Goal: Task Accomplishment & Management: Use online tool/utility

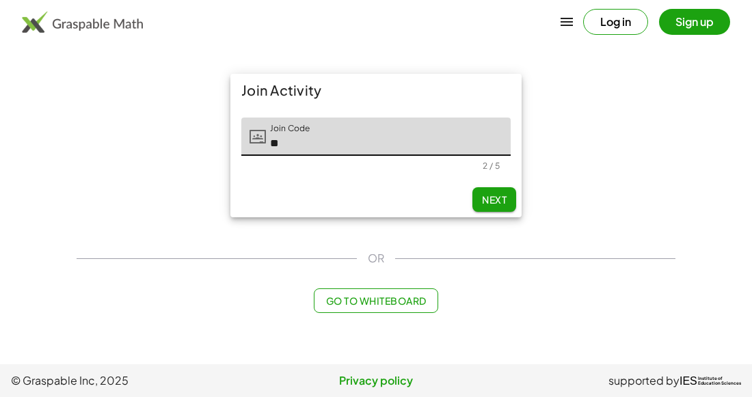
type input "*"
type input "*****"
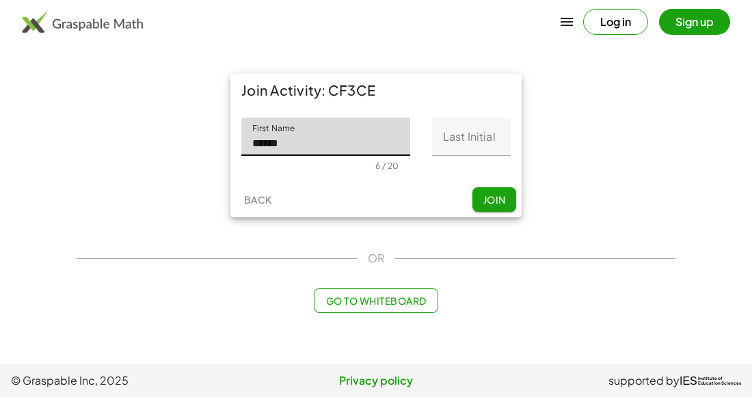
type input "******"
click at [470, 139] on input "Last Initial" at bounding box center [471, 137] width 79 height 38
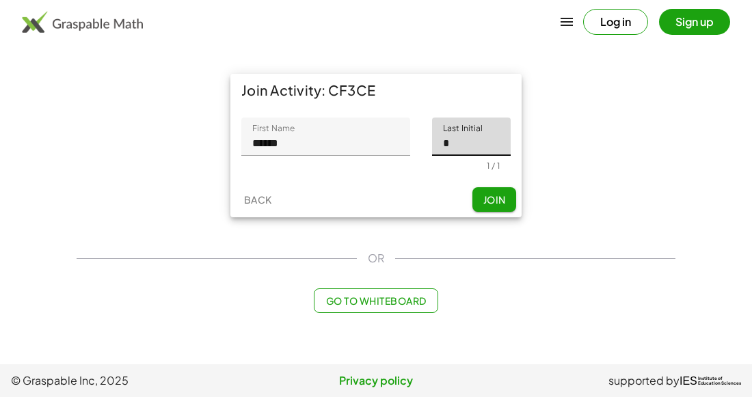
type input "*"
click at [486, 191] on button "Join" at bounding box center [494, 199] width 44 height 25
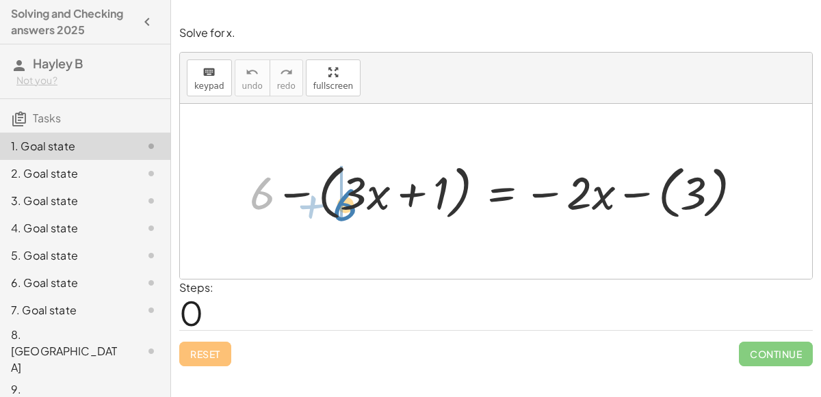
drag, startPoint x: 261, startPoint y: 194, endPoint x: 343, endPoint y: 204, distance: 81.9
click at [343, 204] on div at bounding box center [501, 191] width 517 height 67
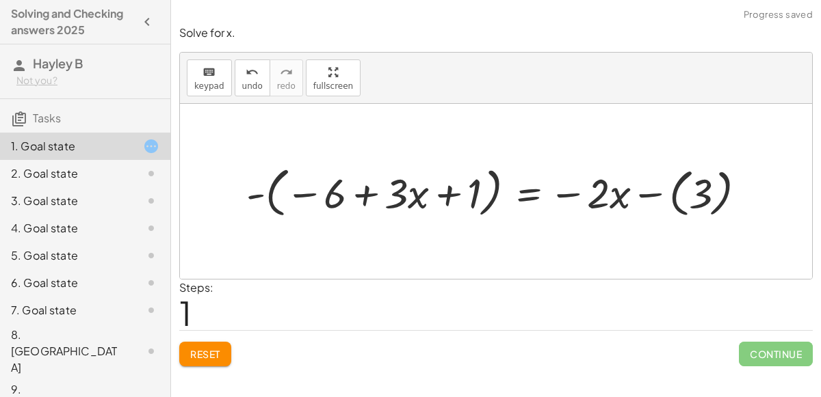
click at [366, 196] on div at bounding box center [501, 191] width 524 height 61
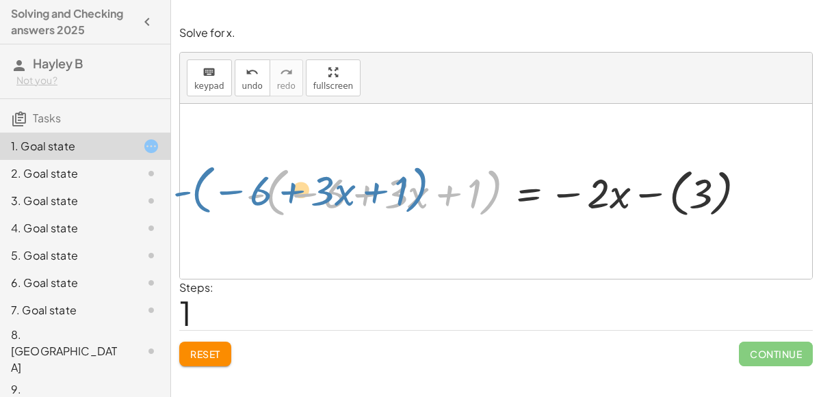
drag, startPoint x: 481, startPoint y: 191, endPoint x: 446, endPoint y: 196, distance: 35.9
click at [446, 196] on div at bounding box center [501, 191] width 524 height 61
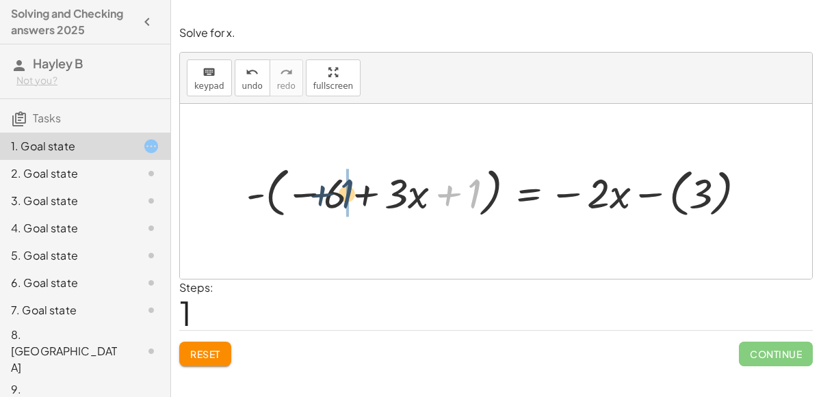
drag, startPoint x: 475, startPoint y: 196, endPoint x: 343, endPoint y: 198, distance: 131.3
click at [343, 198] on div at bounding box center [501, 191] width 524 height 61
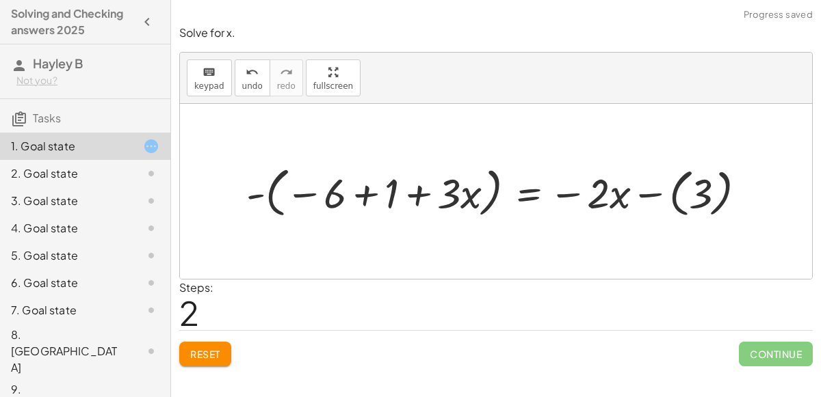
click at [360, 196] on div at bounding box center [501, 191] width 524 height 61
click at [306, 197] on div at bounding box center [528, 191] width 470 height 61
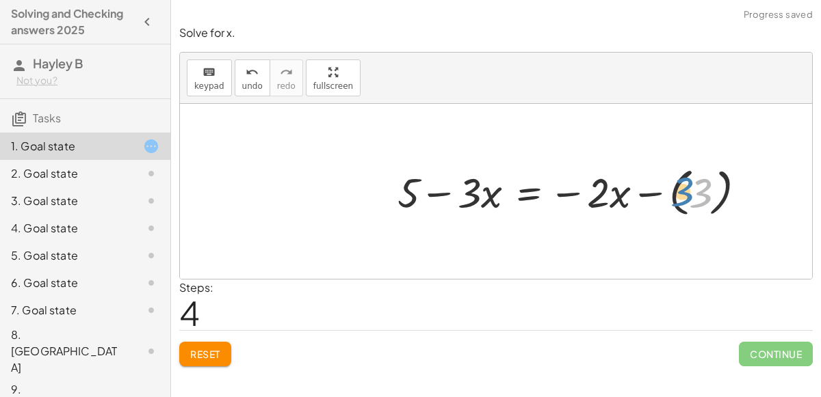
drag, startPoint x: 694, startPoint y: 198, endPoint x: 675, endPoint y: 196, distance: 19.2
click at [675, 196] on div at bounding box center [576, 191] width 373 height 59
click at [650, 197] on div at bounding box center [576, 191] width 373 height 59
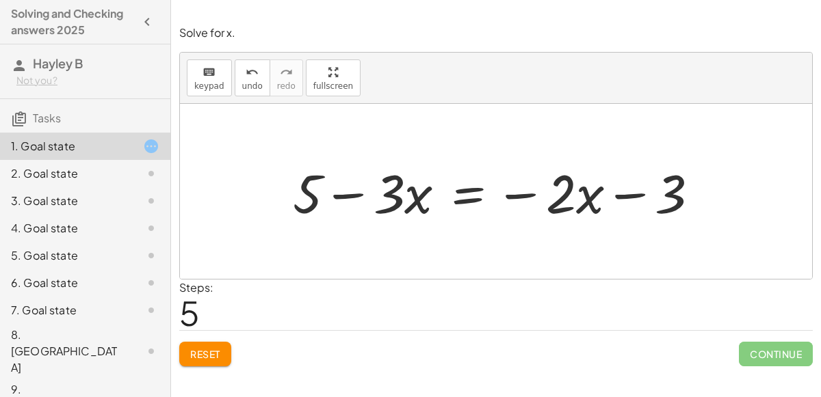
click at [467, 200] on div at bounding box center [501, 192] width 431 height 70
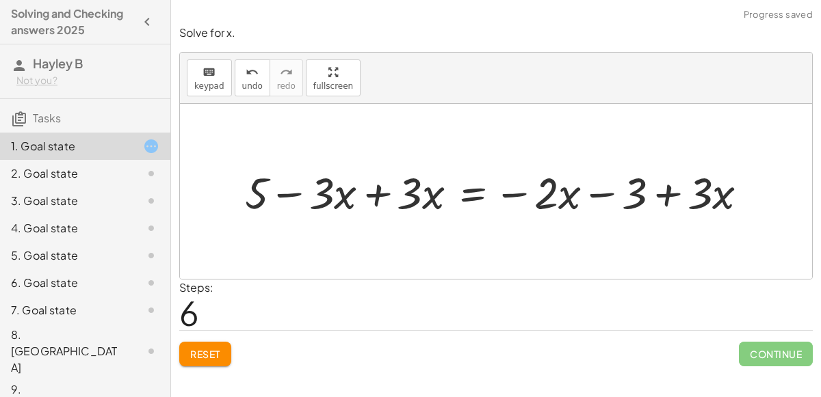
click at [378, 197] on div at bounding box center [501, 191] width 527 height 57
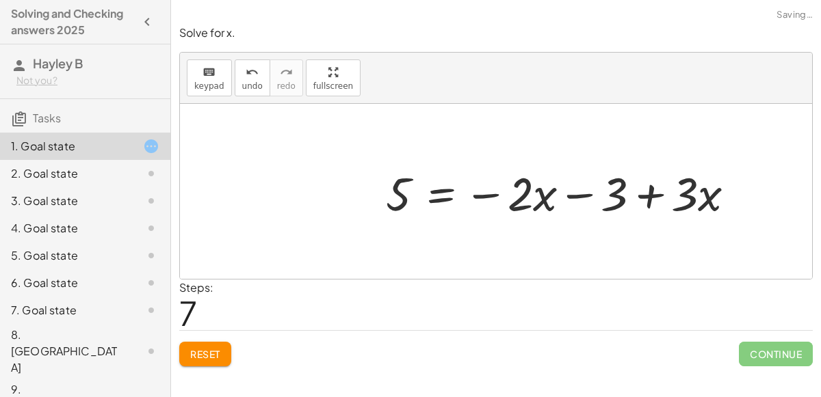
click at [665, 193] on div at bounding box center [584, 192] width 431 height 70
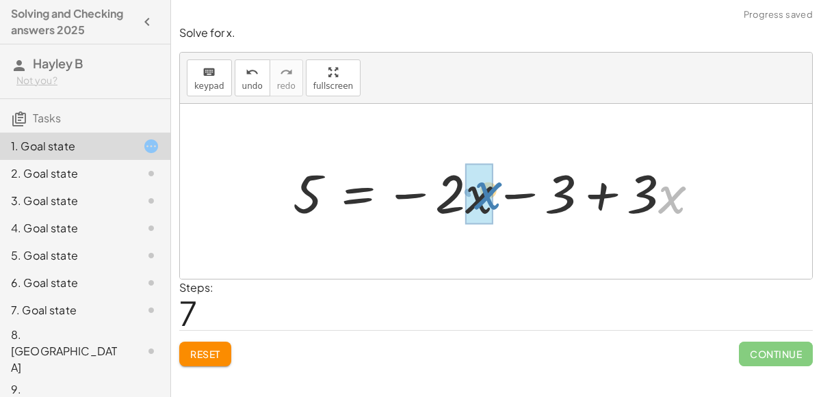
drag, startPoint x: 667, startPoint y: 210, endPoint x: 483, endPoint y: 206, distance: 184.0
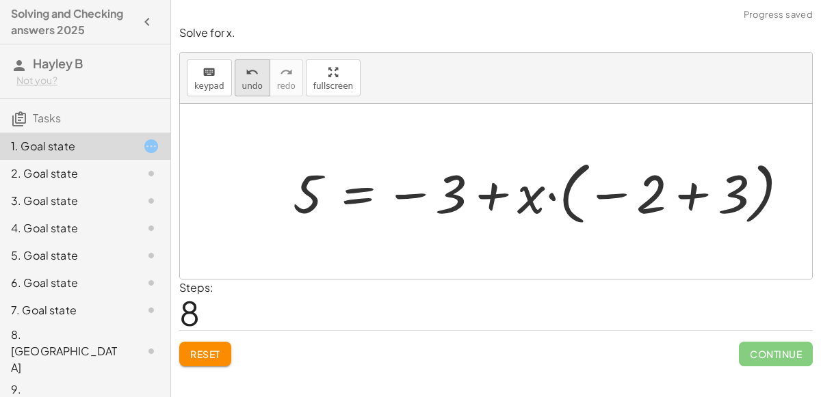
click at [242, 83] on span "undo" at bounding box center [252, 86] width 21 height 10
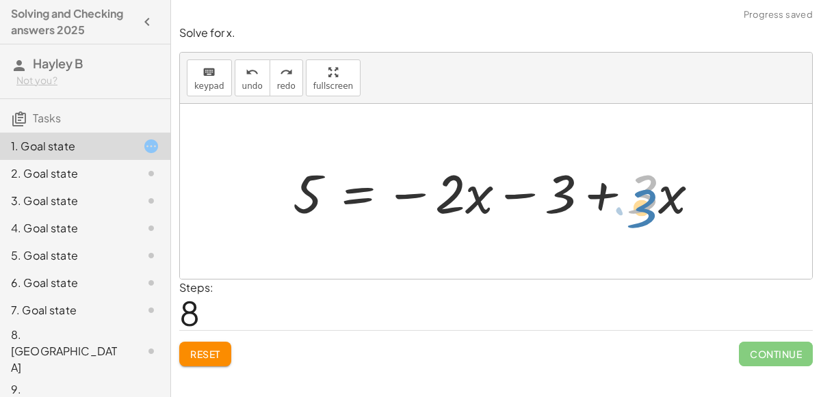
drag, startPoint x: 643, startPoint y: 202, endPoint x: 642, endPoint y: 215, distance: 13.0
click at [642, 215] on div at bounding box center [501, 192] width 431 height 70
click at [669, 198] on div at bounding box center [501, 192] width 431 height 70
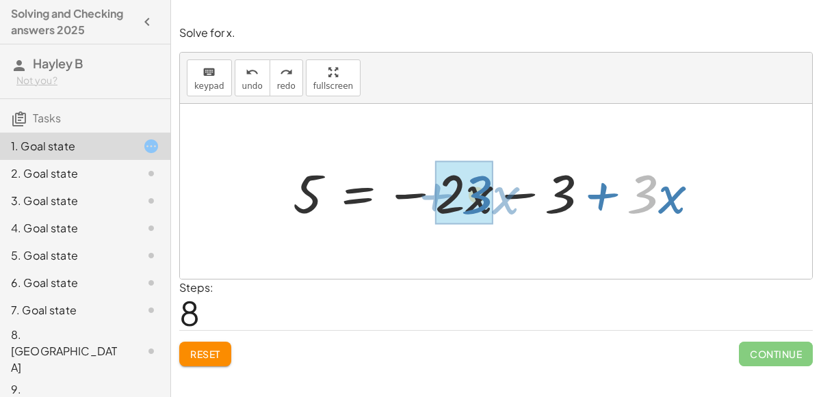
drag, startPoint x: 643, startPoint y: 199, endPoint x: 477, endPoint y: 202, distance: 166.9
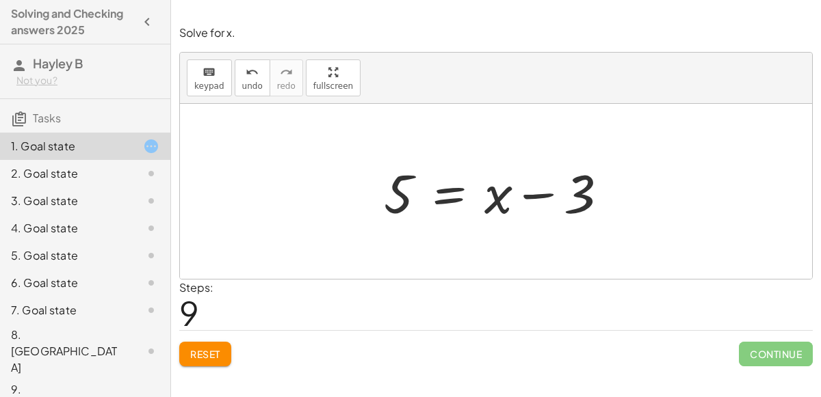
click at [441, 194] on div at bounding box center [501, 192] width 248 height 70
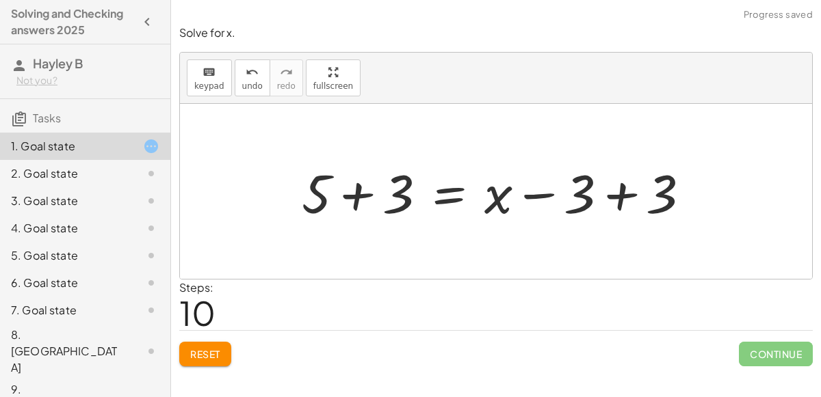
click at [362, 200] on div at bounding box center [501, 192] width 413 height 70
click at [628, 198] on div at bounding box center [540, 192] width 334 height 70
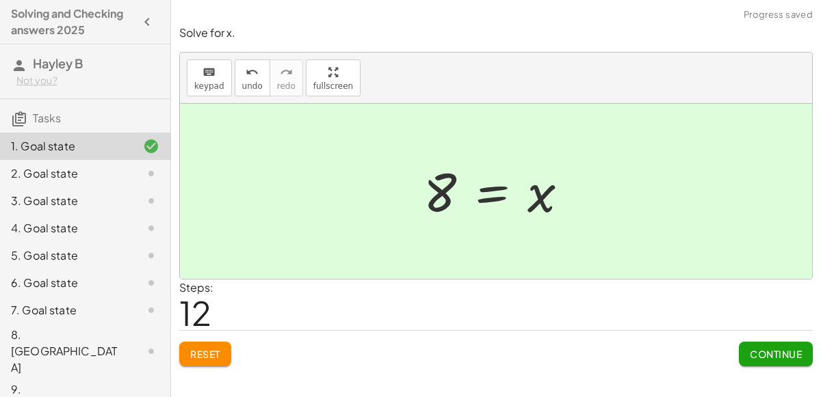
click at [751, 342] on button "Continue" at bounding box center [775, 354] width 74 height 25
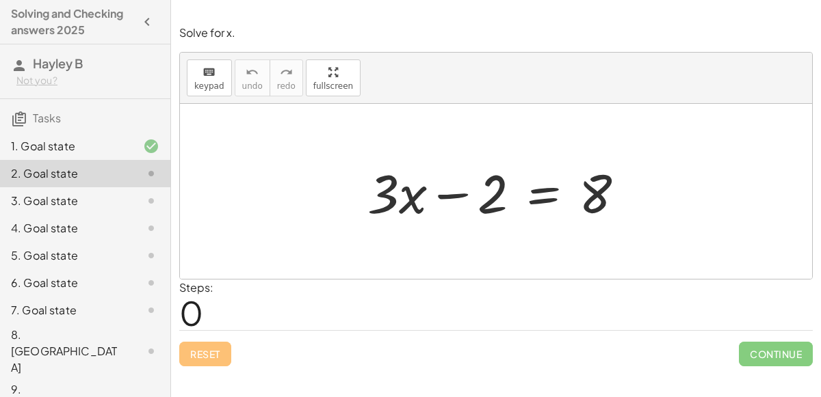
click at [543, 191] on div at bounding box center [501, 192] width 282 height 70
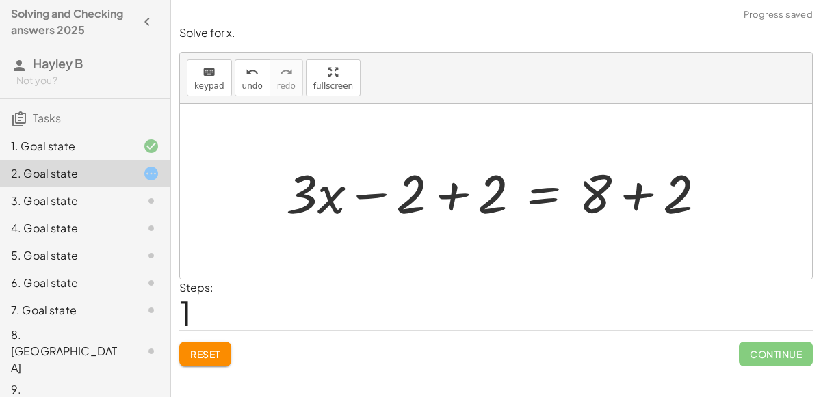
click at [456, 200] on div at bounding box center [501, 192] width 444 height 70
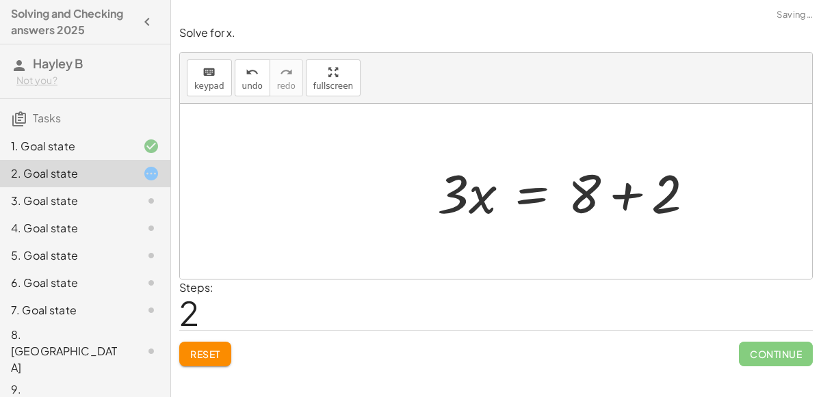
click at [634, 191] on div at bounding box center [571, 192] width 282 height 70
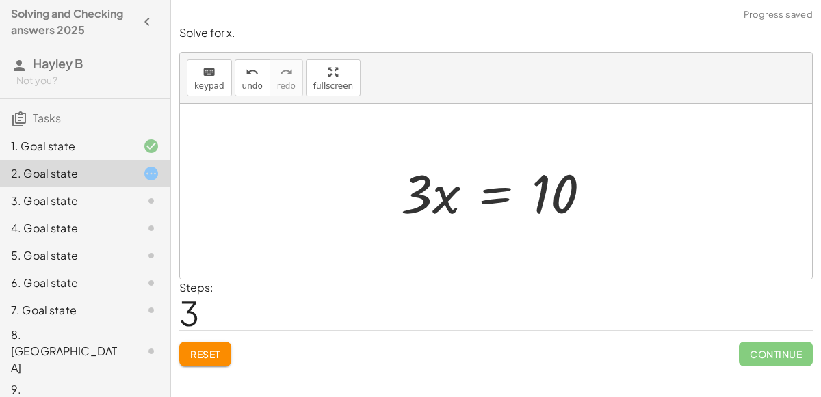
click at [492, 200] on div at bounding box center [501, 192] width 214 height 70
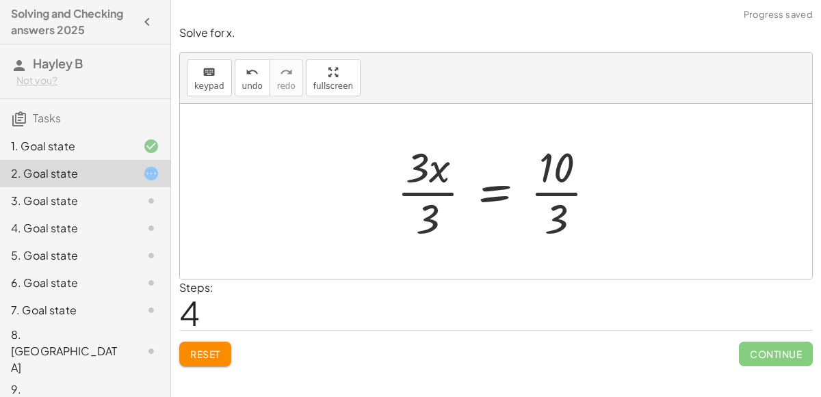
click at [434, 193] on div at bounding box center [502, 191] width 224 height 105
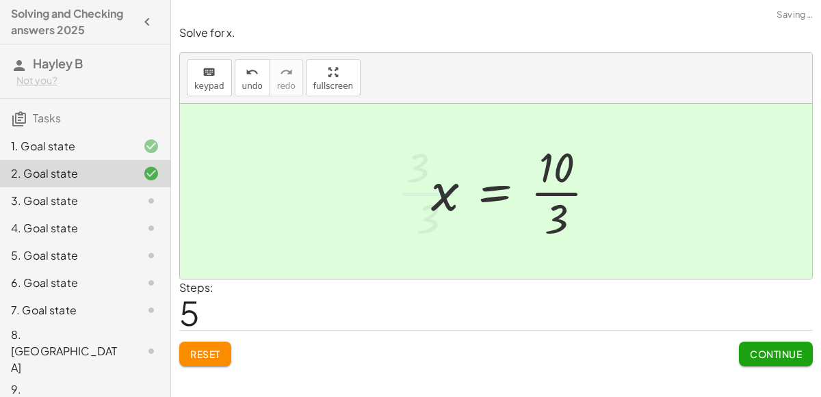
click at [538, 191] on div at bounding box center [518, 191] width 189 height 105
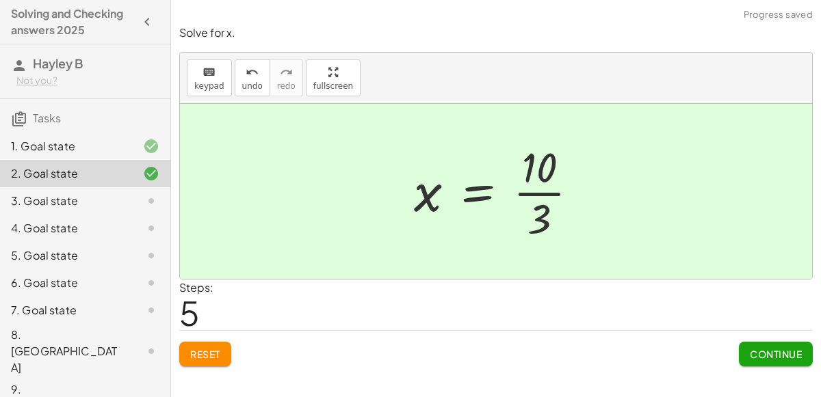
click at [751, 359] on button "Continue" at bounding box center [775, 354] width 74 height 25
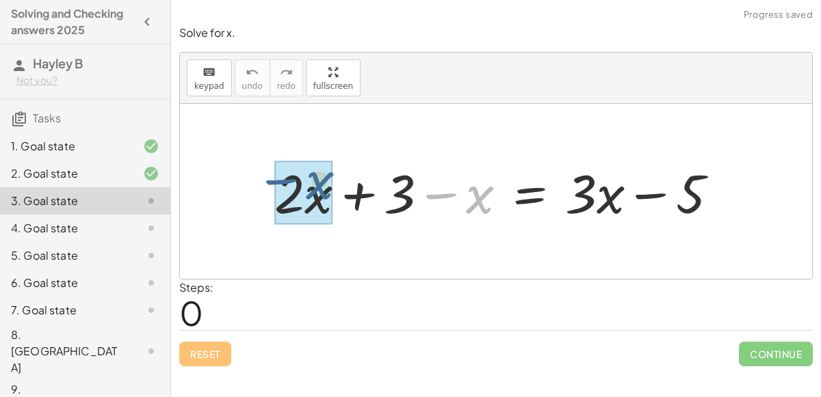
drag, startPoint x: 483, startPoint y: 205, endPoint x: 319, endPoint y: 196, distance: 164.4
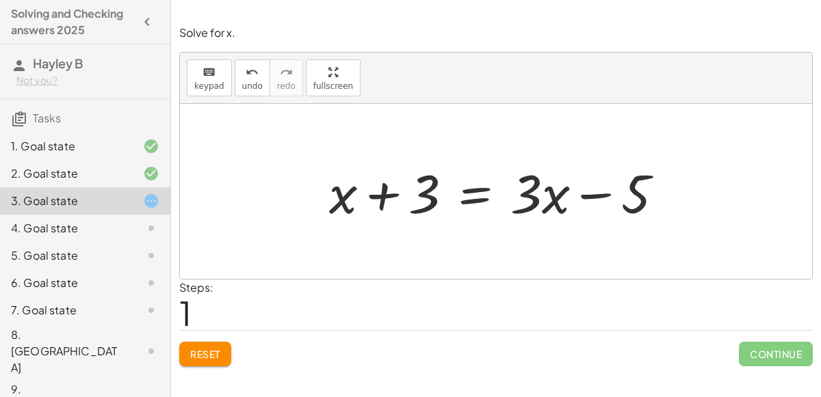
click at [466, 197] on div at bounding box center [501, 192] width 359 height 70
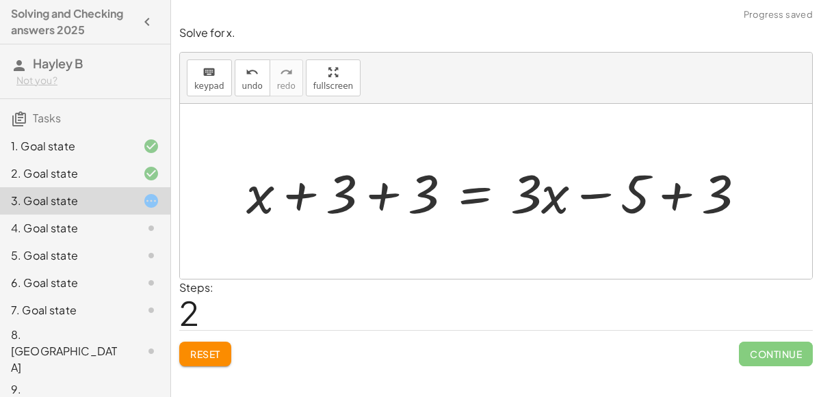
click at [377, 200] on div at bounding box center [500, 192] width 523 height 70
click at [662, 194] on div at bounding box center [543, 192] width 440 height 70
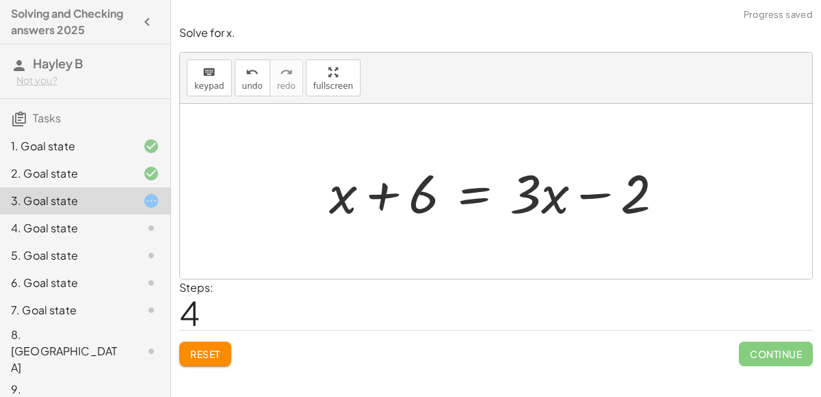
click at [472, 199] on div at bounding box center [501, 192] width 359 height 70
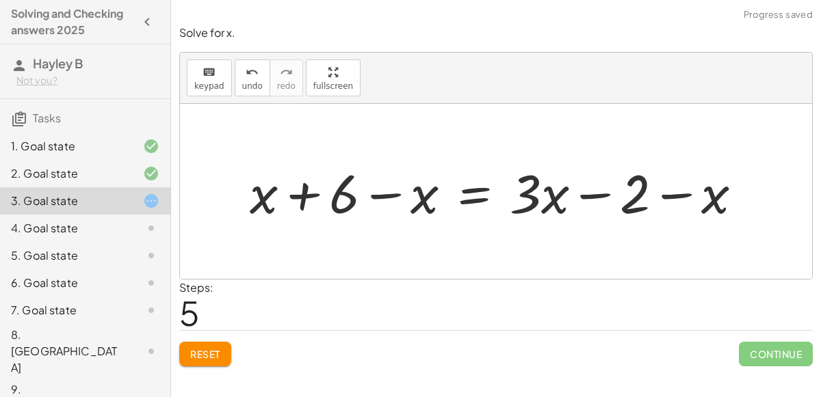
click at [390, 192] on div at bounding box center [501, 192] width 517 height 70
drag, startPoint x: 421, startPoint y: 202, endPoint x: 269, endPoint y: 207, distance: 152.6
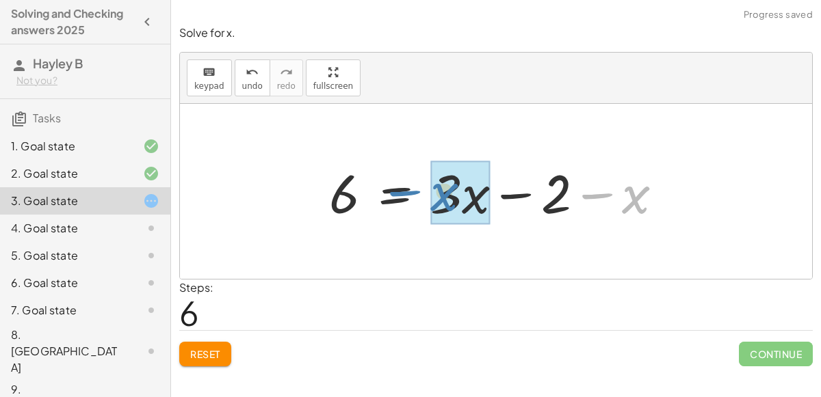
drag, startPoint x: 639, startPoint y: 202, endPoint x: 457, endPoint y: 200, distance: 182.6
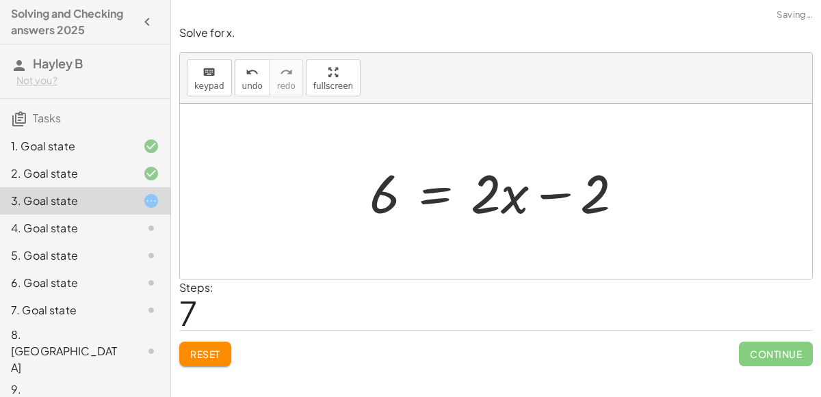
click at [429, 196] on div at bounding box center [501, 192] width 278 height 70
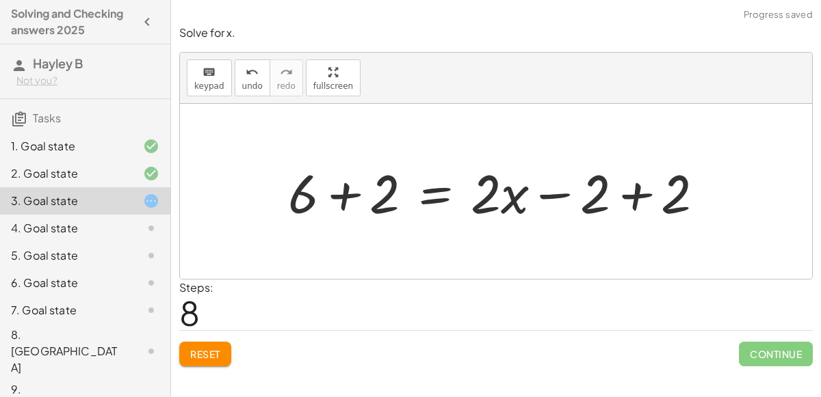
click at [342, 194] on div at bounding box center [501, 192] width 440 height 70
click at [654, 196] on div at bounding box center [541, 192] width 362 height 70
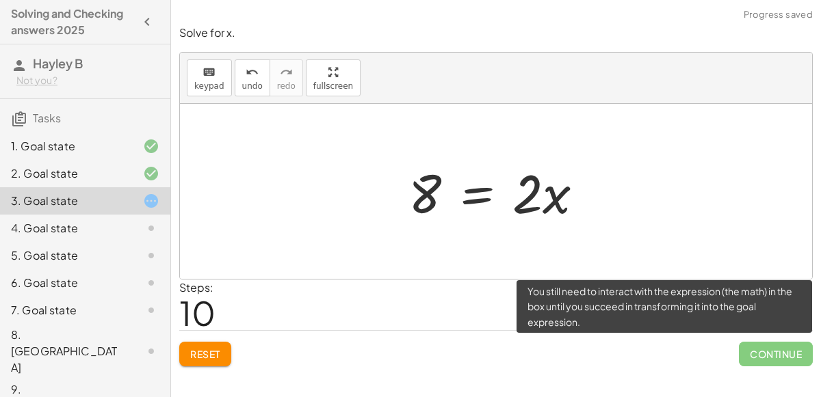
click at [751, 358] on span "Continue" at bounding box center [775, 354] width 74 height 25
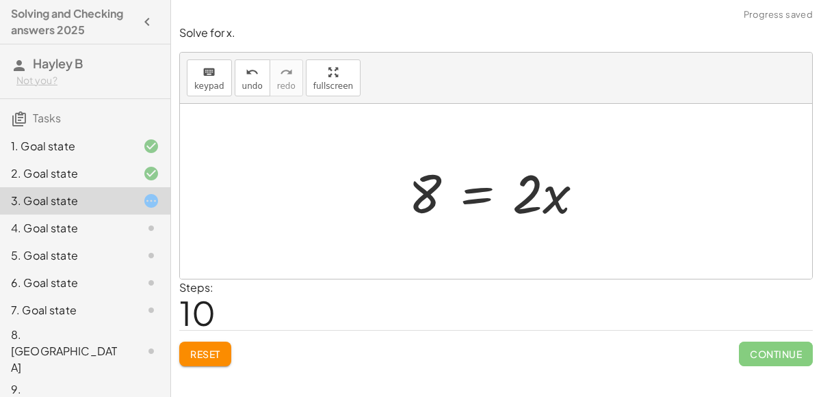
click at [475, 202] on div at bounding box center [501, 192] width 200 height 70
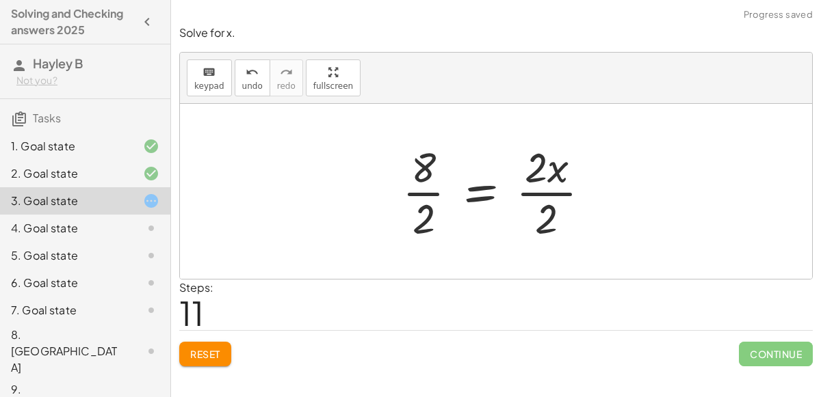
click at [425, 192] on div at bounding box center [501, 191] width 213 height 105
click at [526, 194] on div at bounding box center [508, 191] width 200 height 105
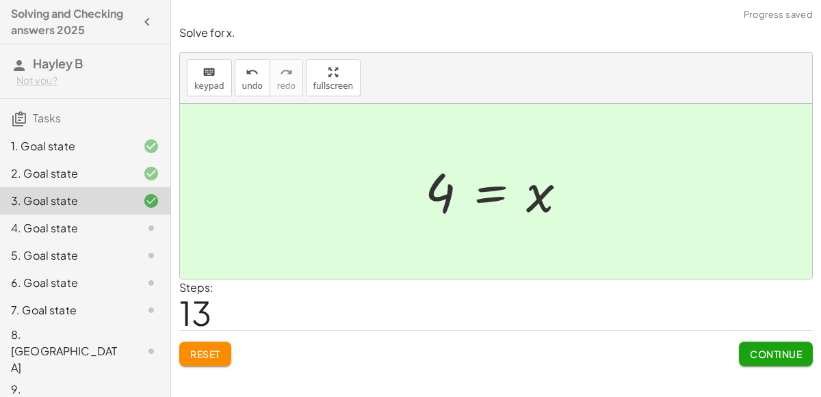
click at [751, 358] on span "Continue" at bounding box center [775, 354] width 52 height 12
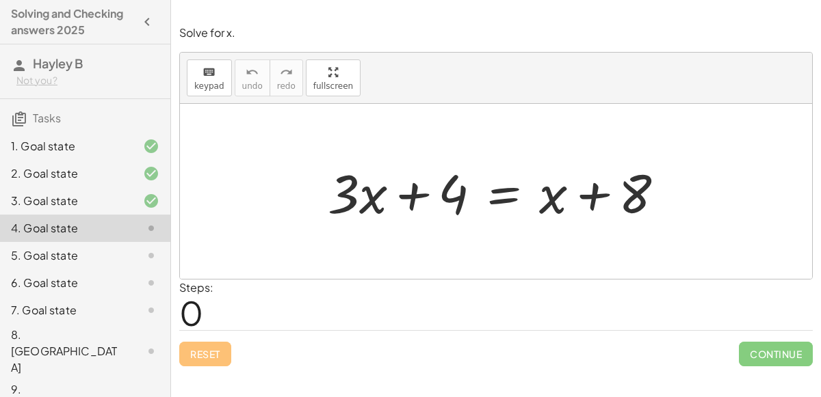
click at [505, 202] on div at bounding box center [501, 192] width 361 height 70
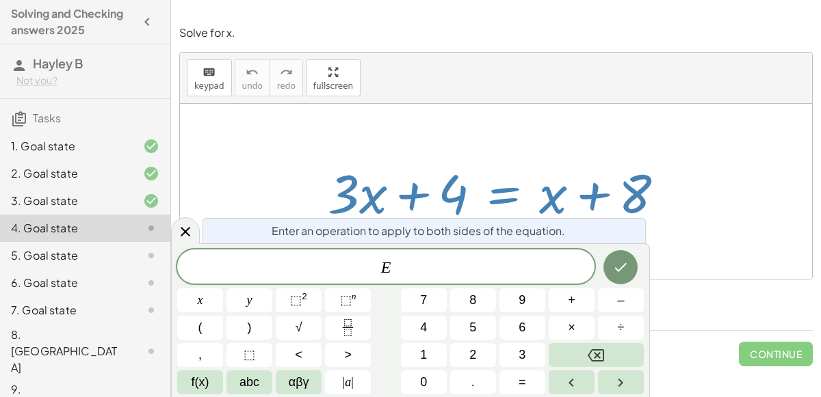
click at [543, 165] on div at bounding box center [501, 192] width 361 height 70
click at [656, 261] on div at bounding box center [496, 191] width 632 height 175
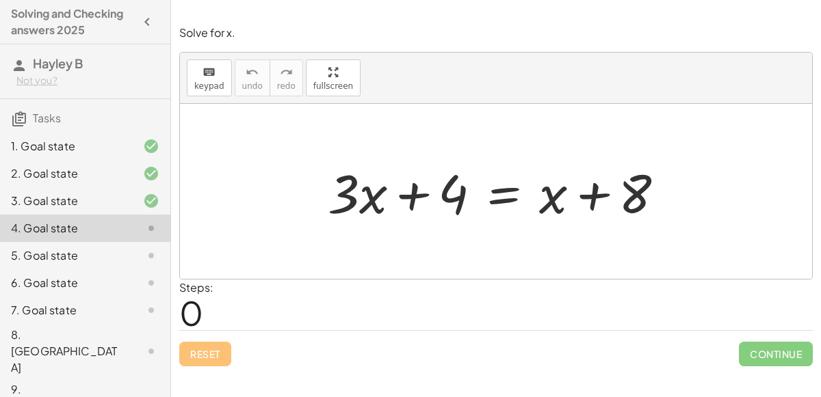
click at [494, 196] on div at bounding box center [501, 192] width 361 height 70
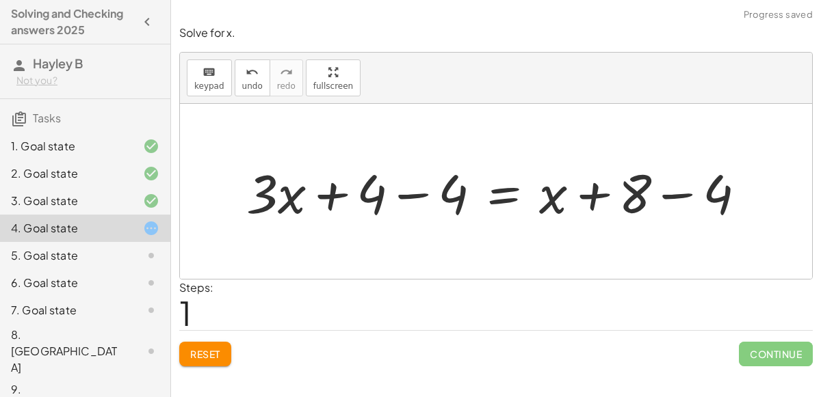
click at [416, 194] on div at bounding box center [501, 192] width 524 height 70
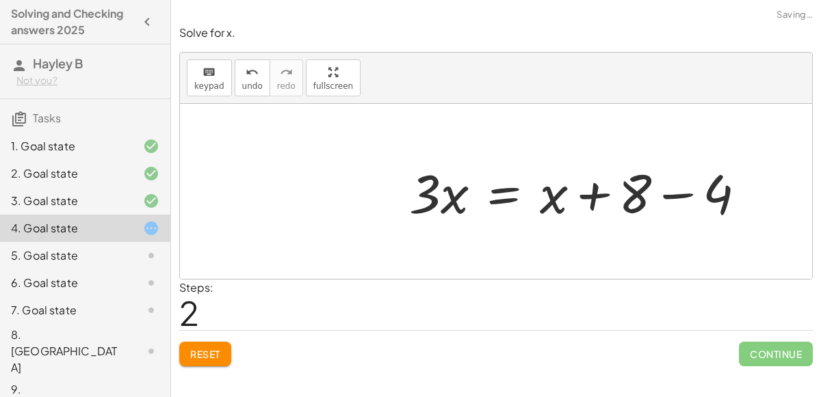
click at [681, 196] on div at bounding box center [582, 192] width 361 height 70
click at [511, 193] on div at bounding box center [540, 192] width 278 height 70
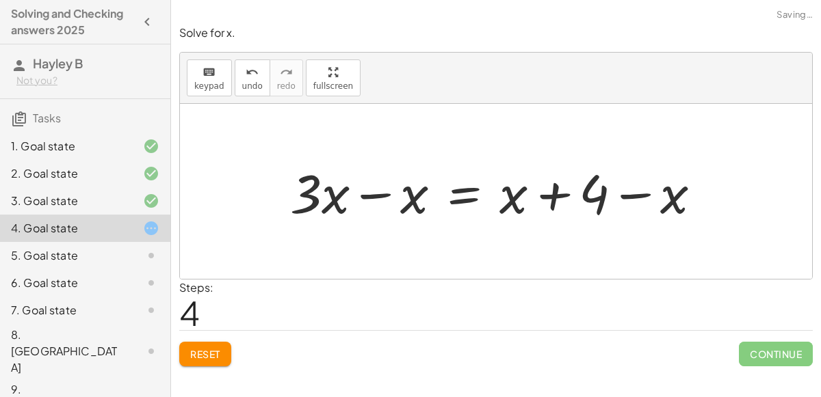
click at [379, 191] on div at bounding box center [501, 192] width 436 height 70
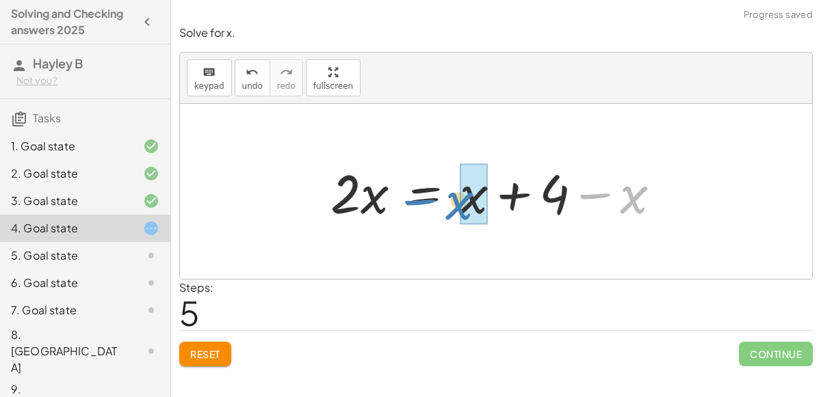
drag, startPoint x: 681, startPoint y: 191, endPoint x: 503, endPoint y: 194, distance: 177.8
click at [503, 194] on div at bounding box center [501, 192] width 356 height 70
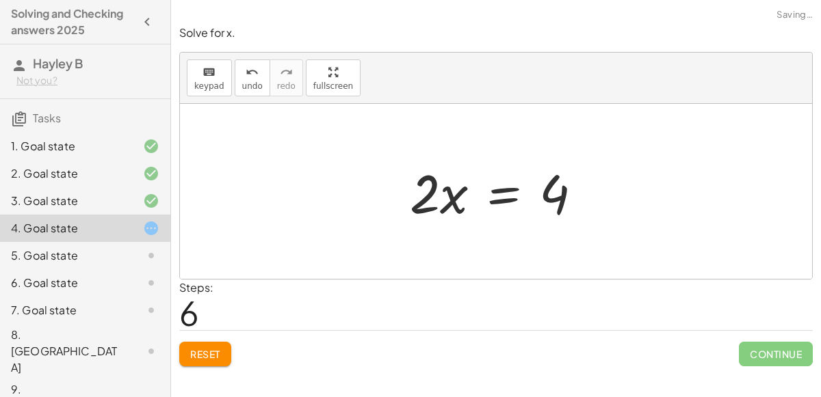
click at [485, 183] on div at bounding box center [501, 192] width 197 height 70
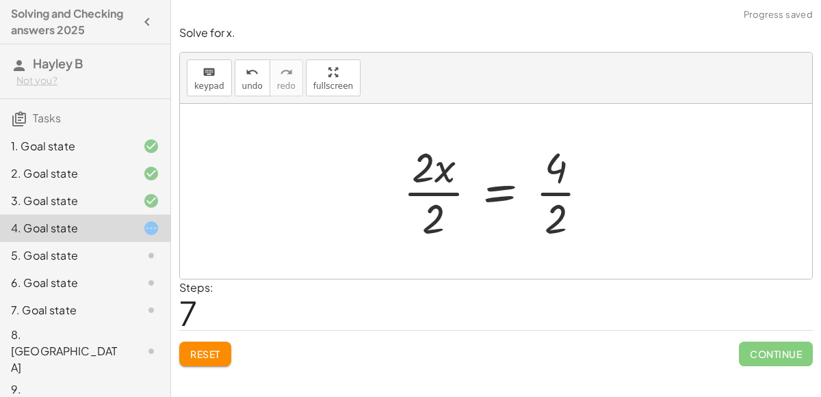
click at [446, 194] on div at bounding box center [501, 191] width 211 height 105
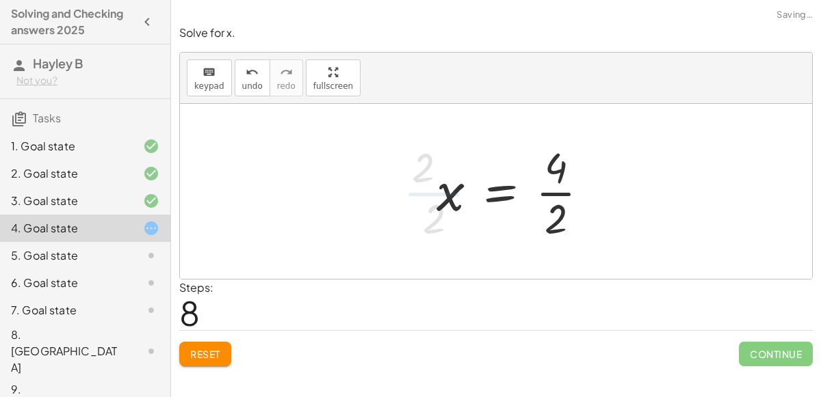
click at [540, 194] on div at bounding box center [517, 191] width 177 height 105
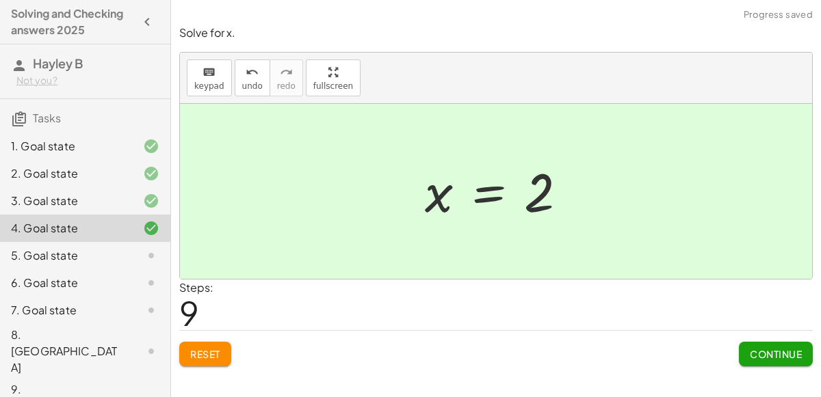
click at [749, 343] on button "Continue" at bounding box center [775, 354] width 74 height 25
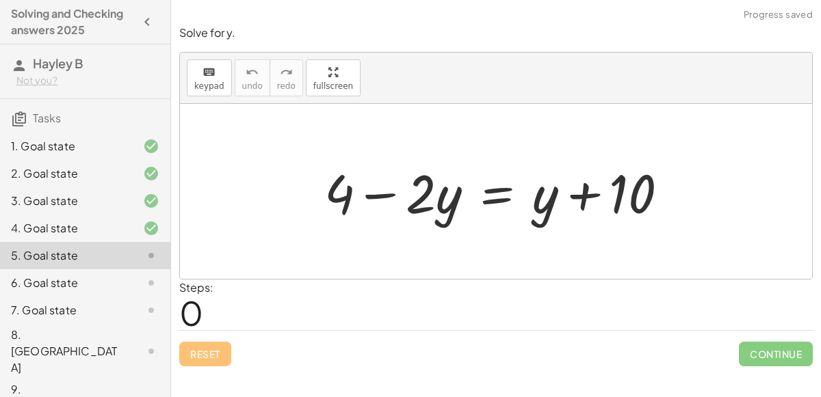
click at [491, 196] on div at bounding box center [501, 192] width 369 height 70
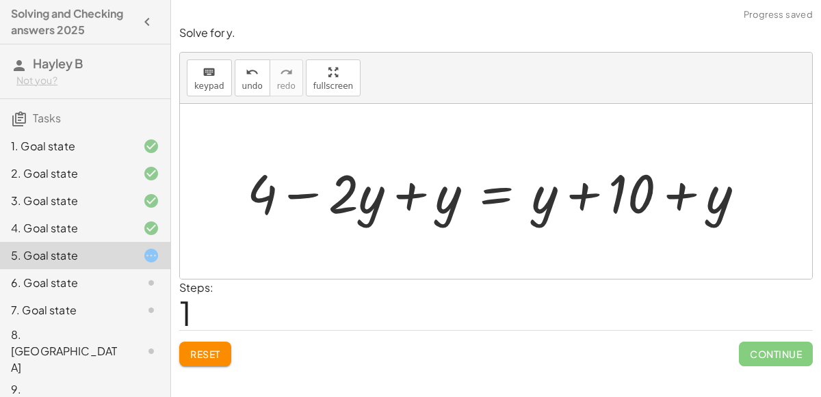
click at [407, 200] on div at bounding box center [501, 192] width 522 height 70
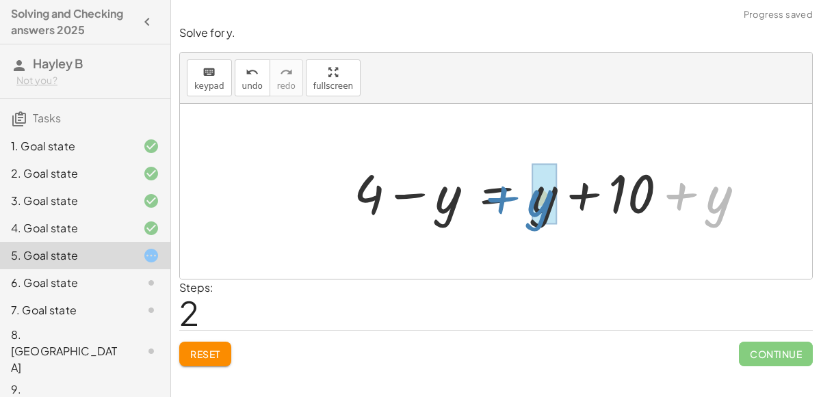
drag, startPoint x: 690, startPoint y: 208, endPoint x: 513, endPoint y: 211, distance: 177.1
click at [513, 211] on div at bounding box center [554, 192] width 415 height 70
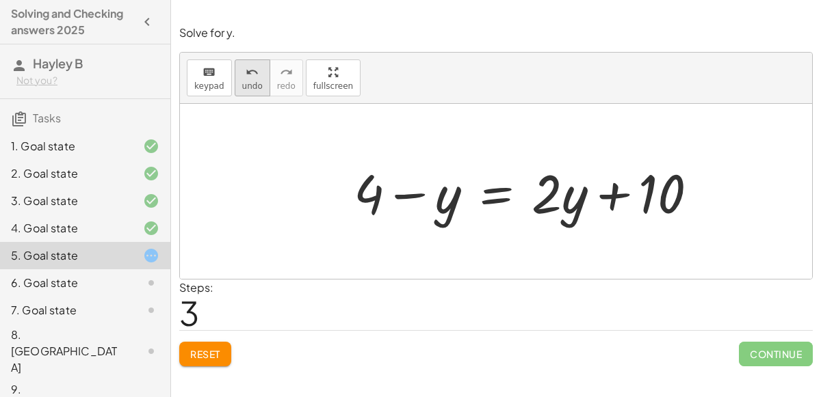
click at [245, 82] on span "undo" at bounding box center [252, 86] width 21 height 10
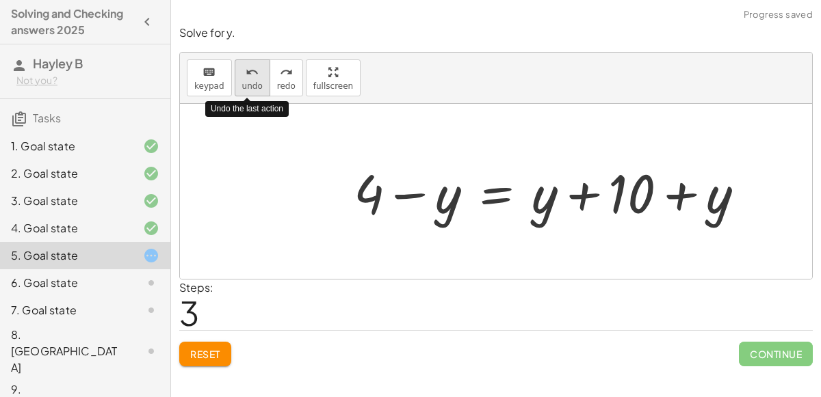
click at [245, 82] on span "undo" at bounding box center [252, 86] width 21 height 10
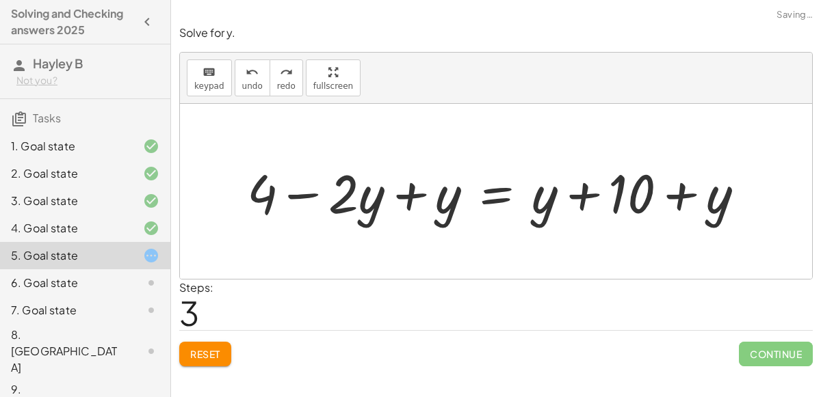
click at [190, 348] on span "Reset" at bounding box center [205, 354] width 30 height 12
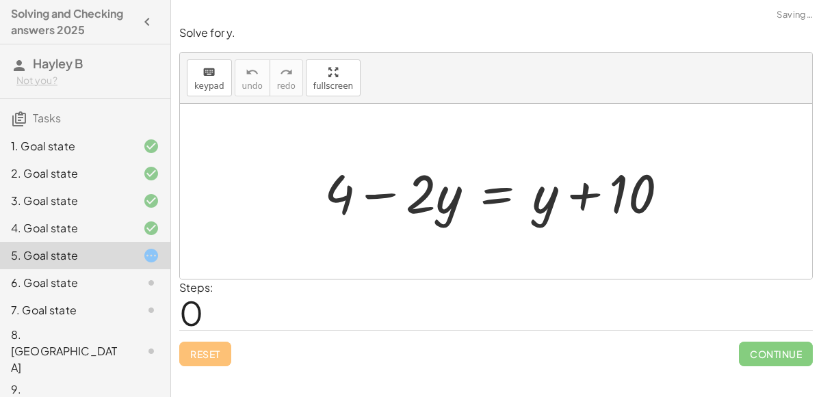
click at [504, 199] on div at bounding box center [501, 192] width 369 height 70
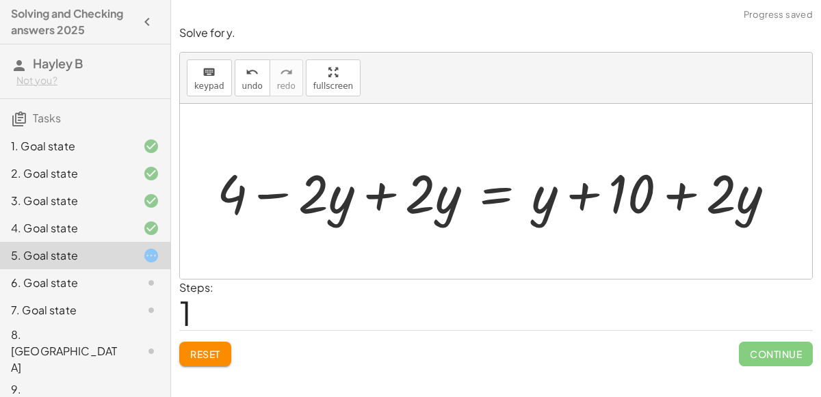
click at [367, 186] on div at bounding box center [501, 192] width 582 height 70
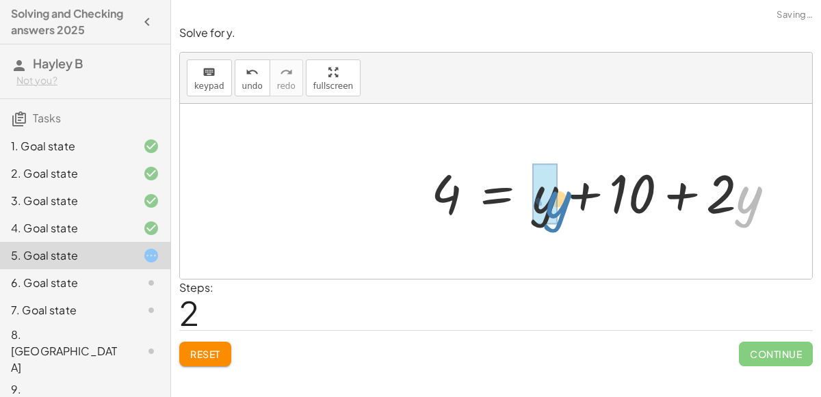
drag, startPoint x: 744, startPoint y: 209, endPoint x: 545, endPoint y: 212, distance: 199.0
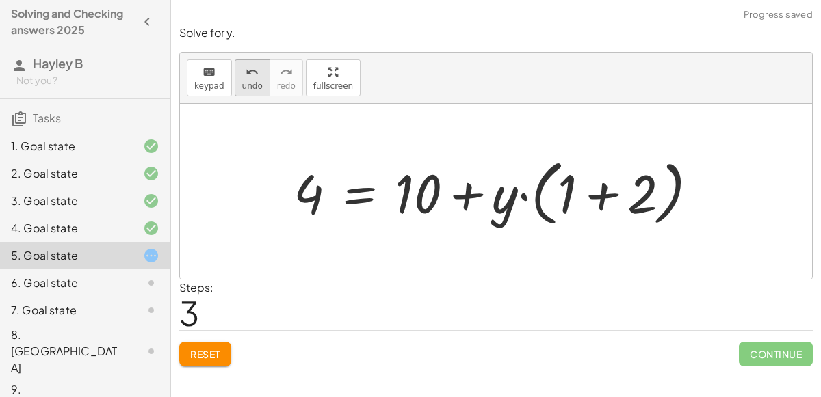
click at [245, 81] on span "undo" at bounding box center [252, 86] width 21 height 10
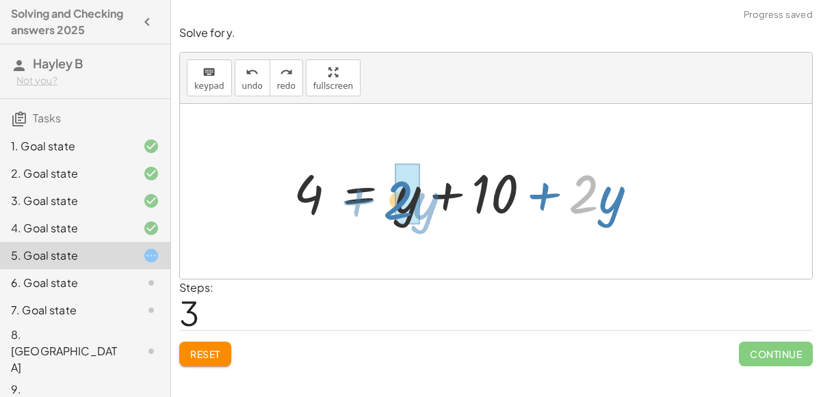
drag, startPoint x: 593, startPoint y: 208, endPoint x: 407, endPoint y: 214, distance: 186.1
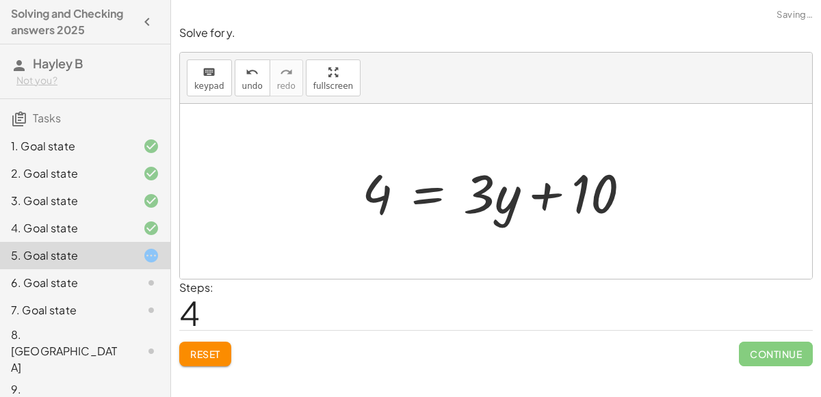
click at [436, 197] on div at bounding box center [501, 192] width 293 height 70
click at [422, 201] on div at bounding box center [501, 192] width 455 height 70
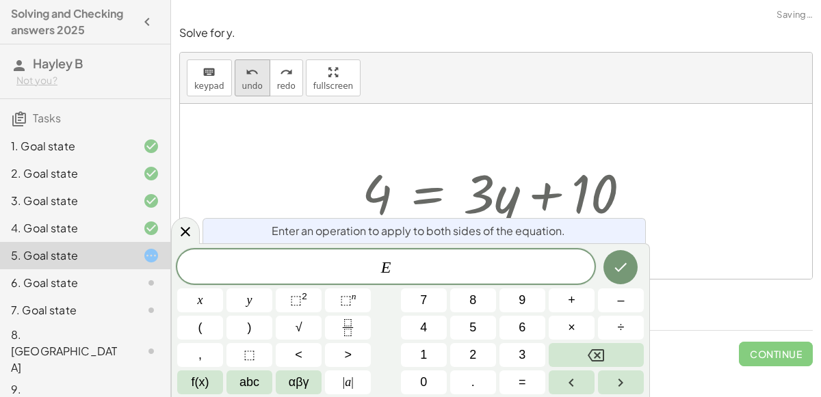
click at [250, 73] on icon "undo" at bounding box center [251, 72] width 13 height 16
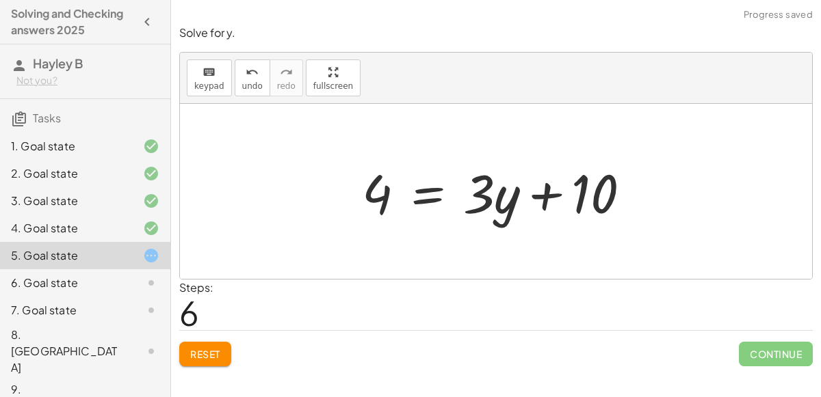
click at [438, 204] on div at bounding box center [501, 192] width 455 height 70
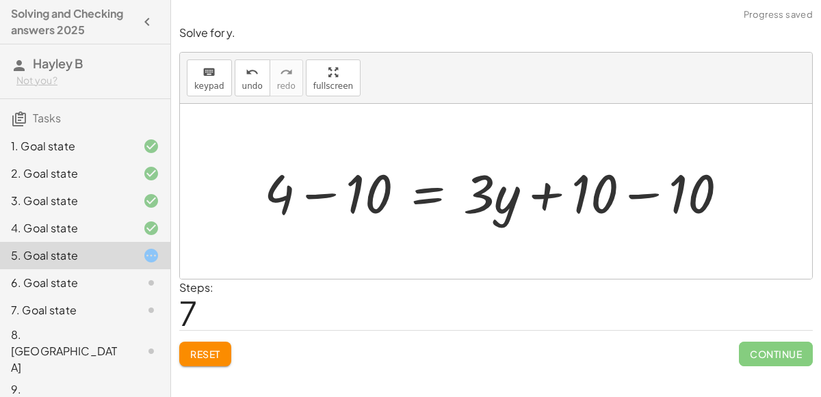
click at [632, 198] on div at bounding box center [501, 192] width 455 height 70
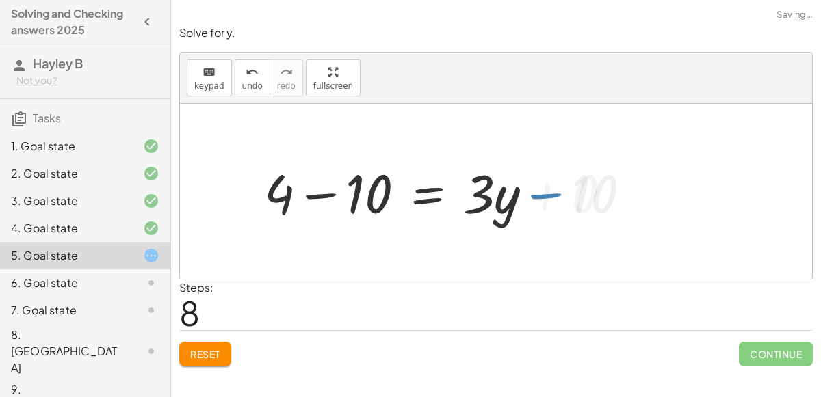
click at [325, 191] on div at bounding box center [501, 192] width 455 height 70
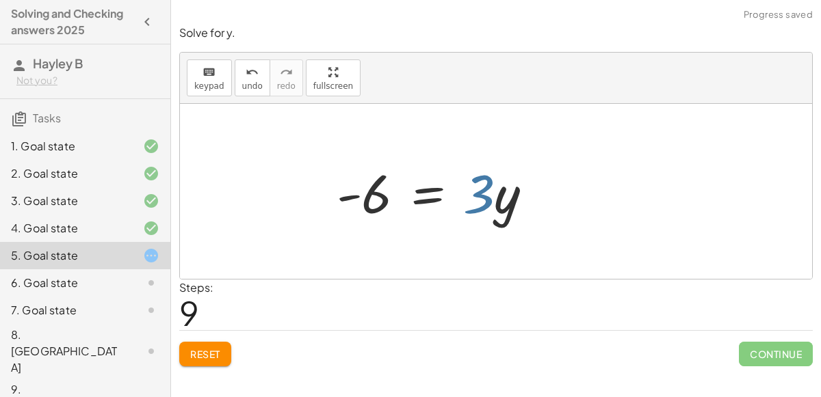
click at [492, 211] on div at bounding box center [501, 192] width 455 height 70
click at [417, 203] on div at bounding box center [501, 192] width 455 height 70
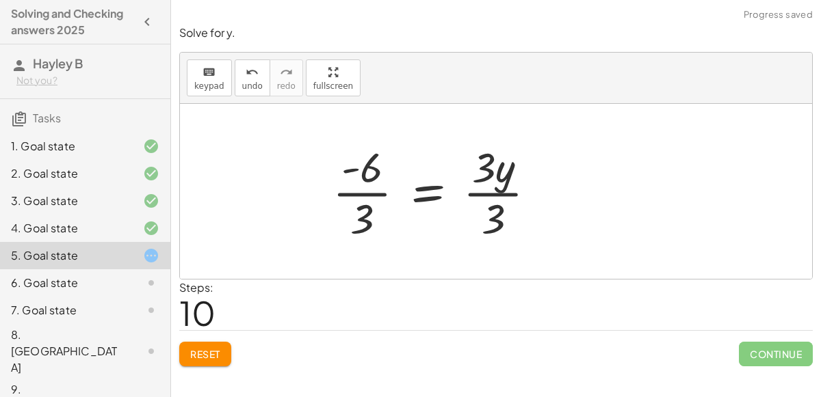
click at [378, 197] on div at bounding box center [501, 191] width 455 height 105
click at [467, 197] on div at bounding box center [501, 191] width 455 height 105
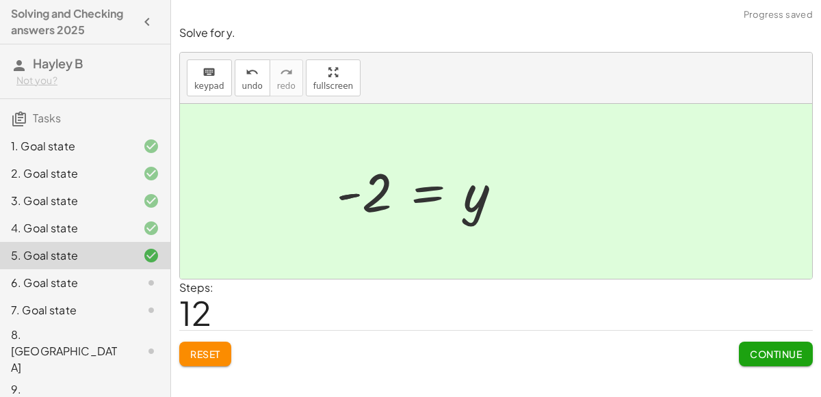
click at [751, 362] on button "Continue" at bounding box center [775, 354] width 74 height 25
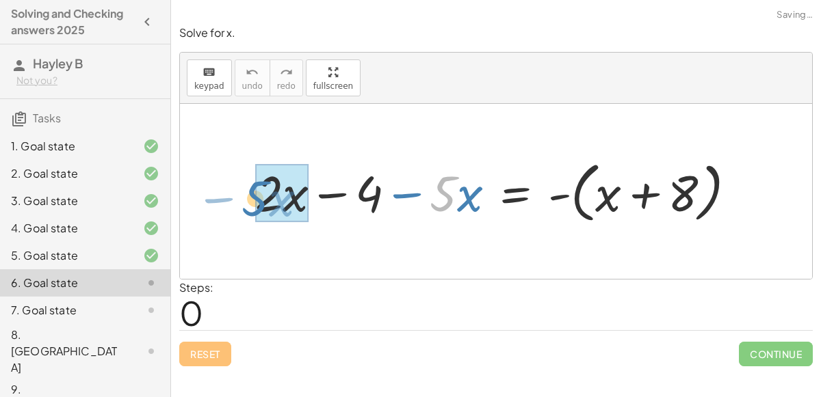
drag, startPoint x: 449, startPoint y: 204, endPoint x: 262, endPoint y: 209, distance: 186.7
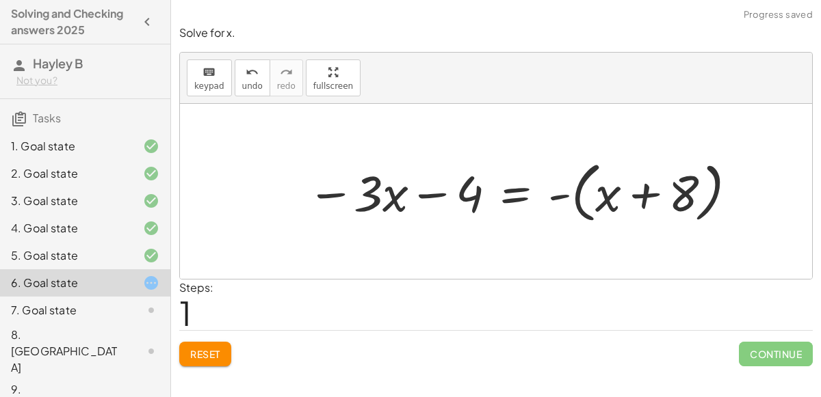
click at [561, 195] on div at bounding box center [523, 191] width 446 height 72
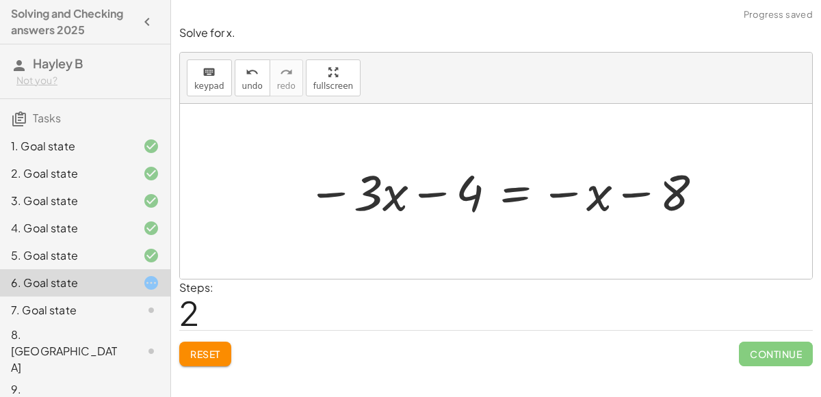
click at [515, 196] on div at bounding box center [506, 191] width 412 height 65
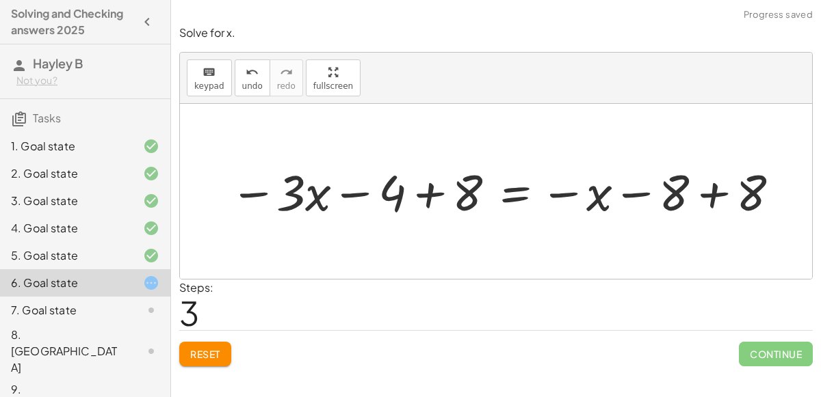
click at [430, 186] on div at bounding box center [505, 191] width 565 height 65
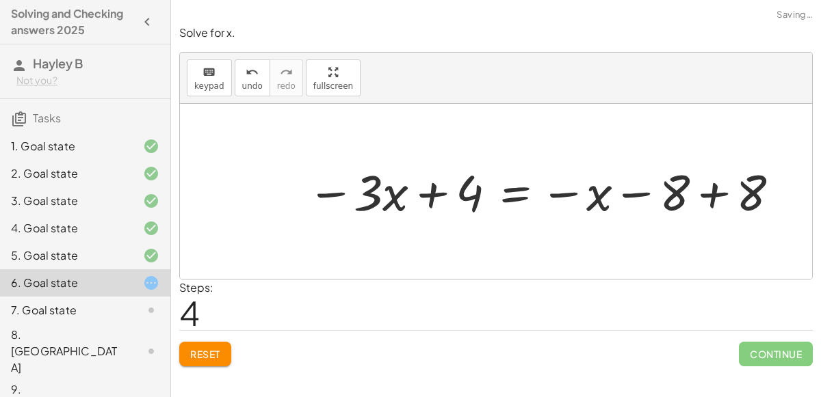
click at [715, 194] on div at bounding box center [544, 191] width 488 height 65
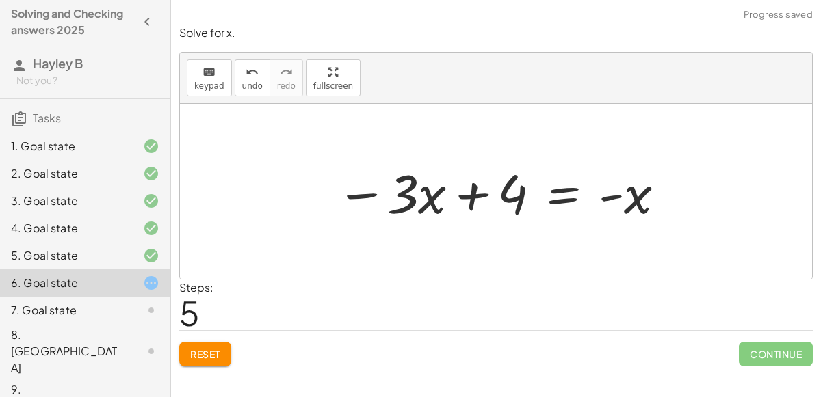
click at [568, 201] on div at bounding box center [501, 192] width 345 height 70
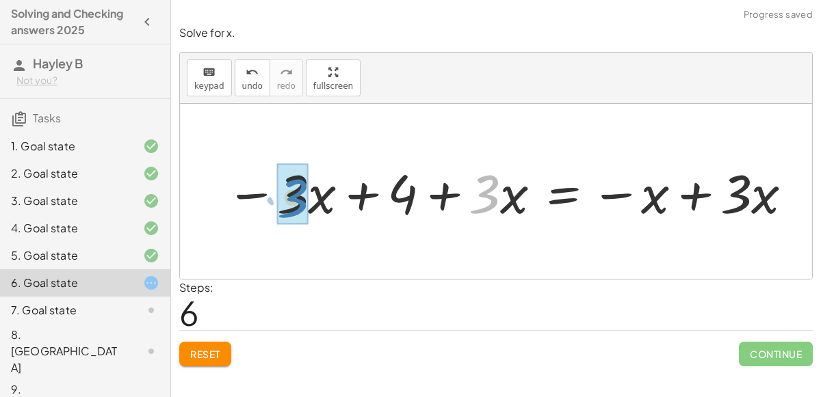
drag, startPoint x: 495, startPoint y: 212, endPoint x: 301, endPoint y: 213, distance: 194.2
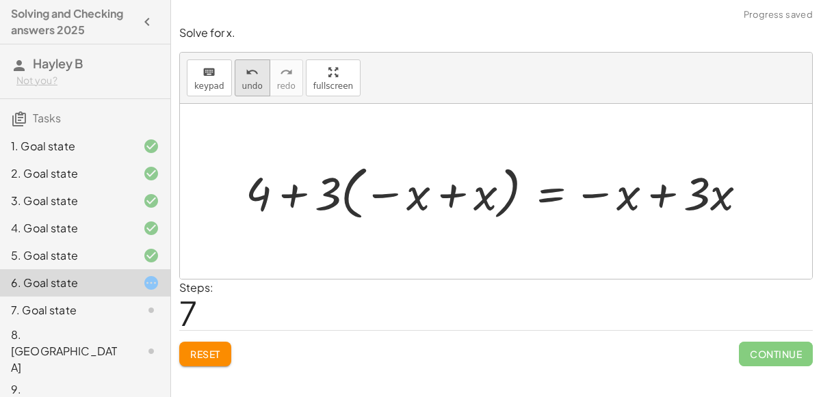
click at [253, 81] on span "undo" at bounding box center [252, 86] width 21 height 10
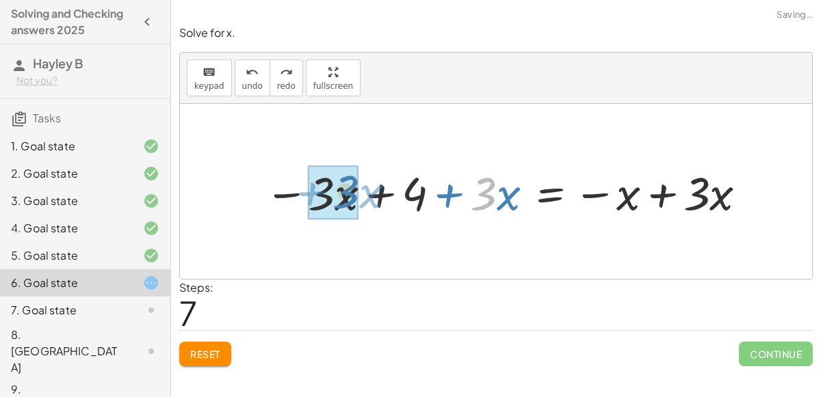
drag, startPoint x: 493, startPoint y: 193, endPoint x: 352, endPoint y: 189, distance: 140.9
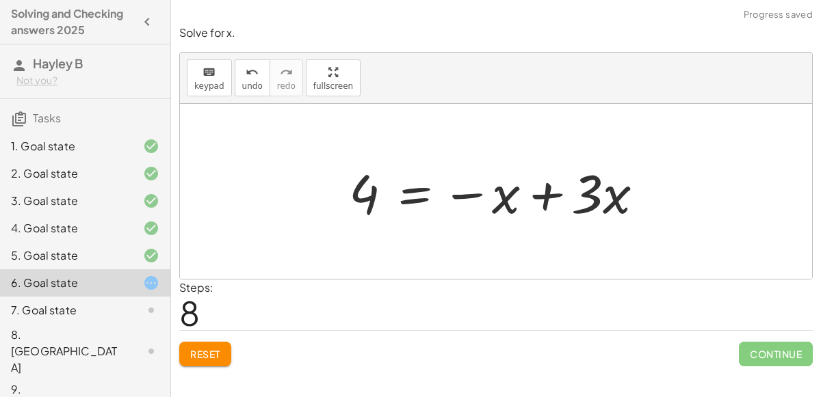
click at [594, 202] on div at bounding box center [501, 192] width 319 height 70
click at [550, 196] on div at bounding box center [501, 192] width 319 height 70
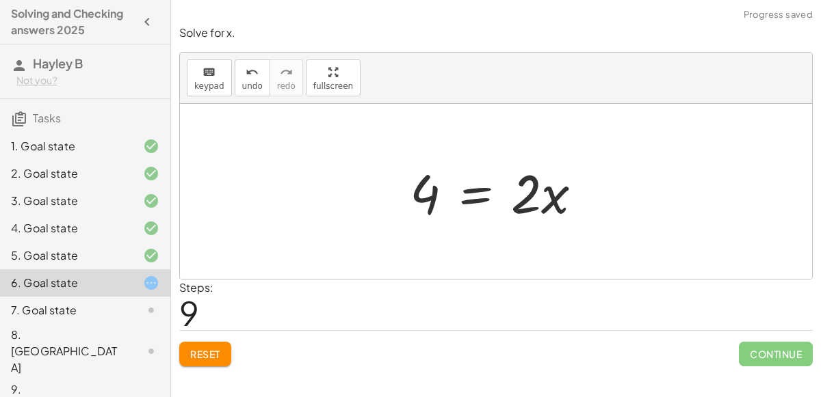
click at [471, 199] on div at bounding box center [501, 192] width 197 height 70
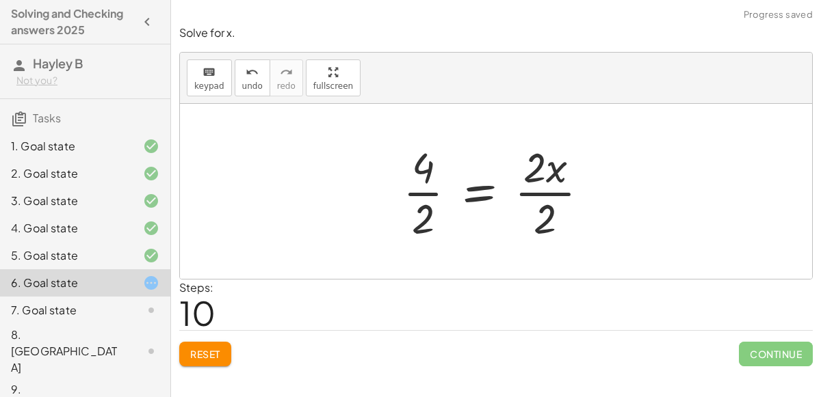
click at [430, 189] on div at bounding box center [501, 191] width 211 height 105
click at [520, 191] on div at bounding box center [506, 191] width 200 height 105
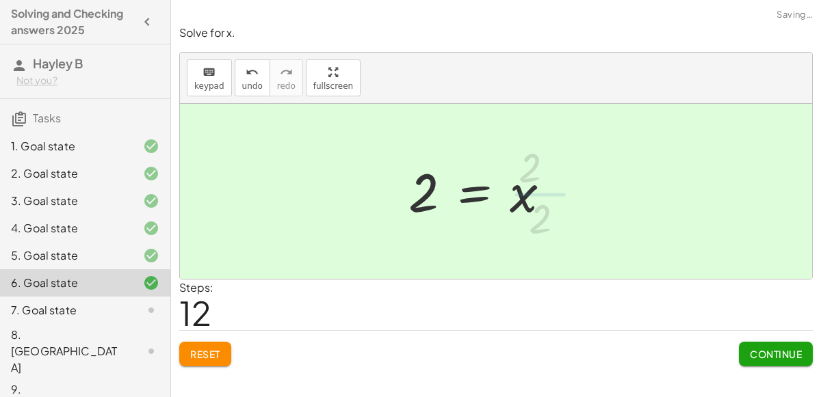
click at [751, 360] on button "Continue" at bounding box center [775, 354] width 74 height 25
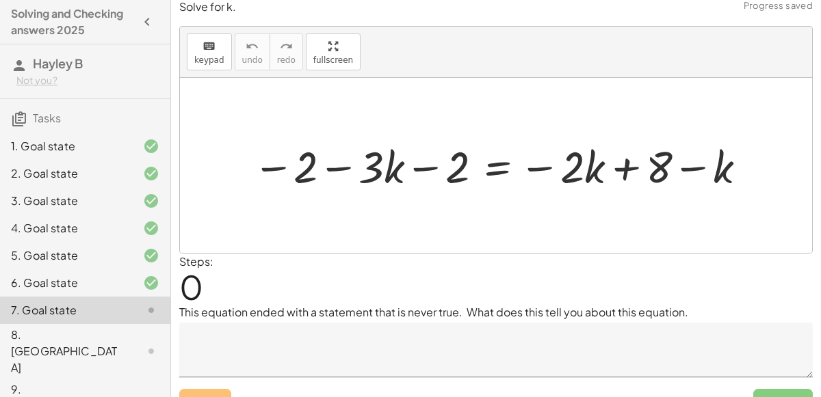
scroll to position [5, 0]
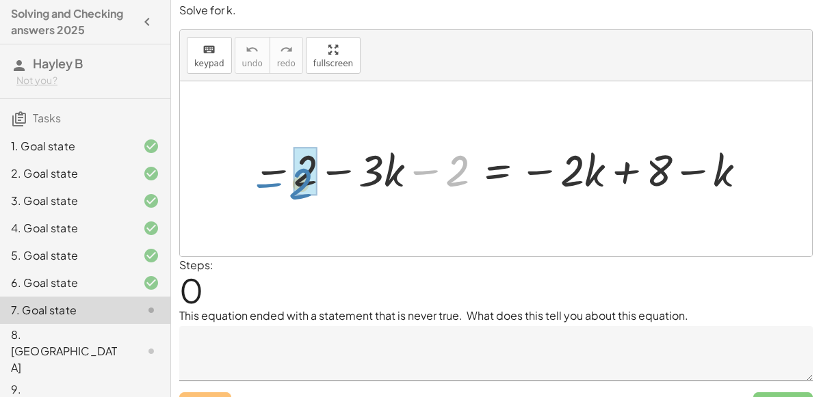
drag, startPoint x: 444, startPoint y: 174, endPoint x: 288, endPoint y: 187, distance: 157.1
click at [288, 187] on div at bounding box center [500, 168] width 511 height 57
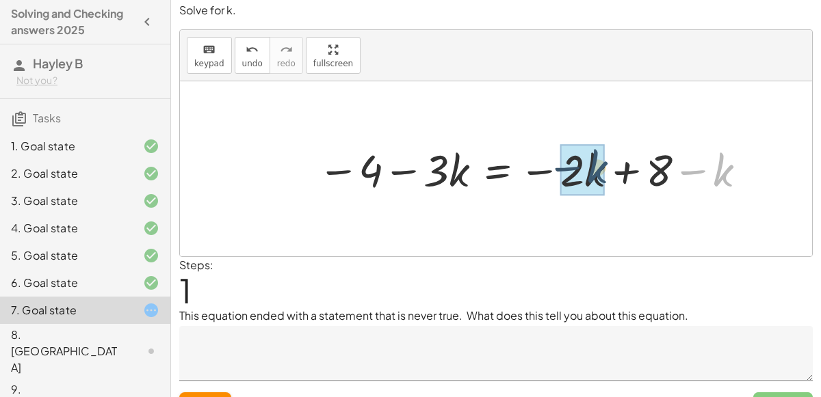
drag, startPoint x: 718, startPoint y: 173, endPoint x: 589, endPoint y: 171, distance: 128.6
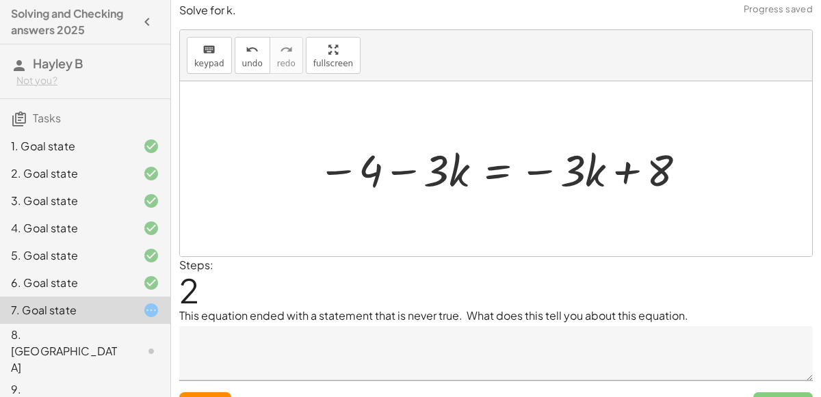
click at [497, 168] on div at bounding box center [503, 168] width 386 height 57
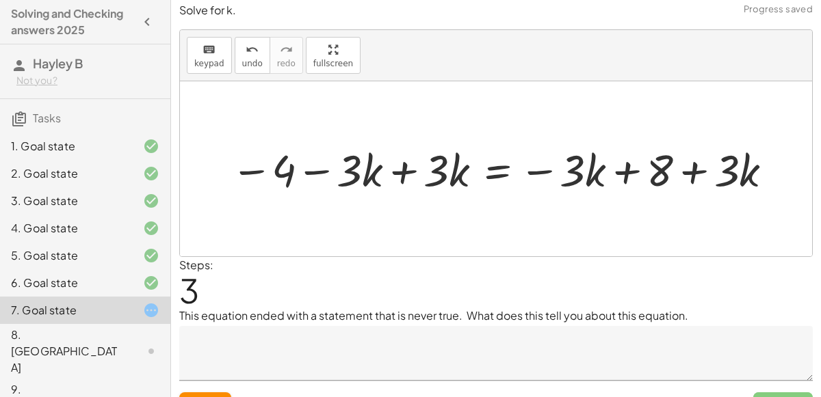
click at [403, 169] on div at bounding box center [503, 168] width 559 height 57
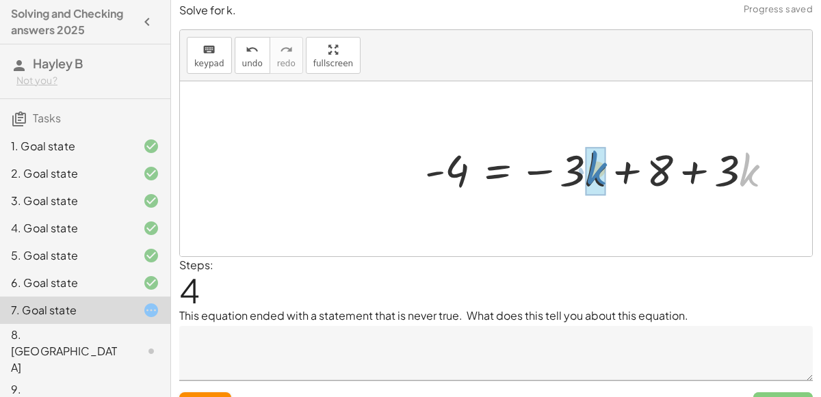
drag, startPoint x: 743, startPoint y: 167, endPoint x: 591, endPoint y: 166, distance: 152.5
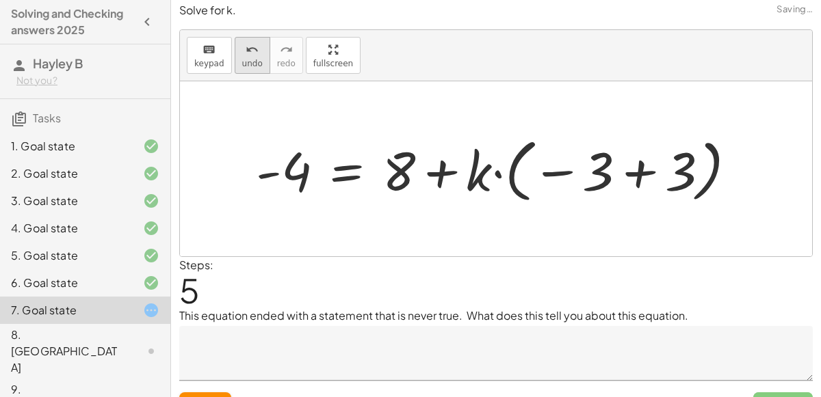
click at [245, 52] on icon "undo" at bounding box center [251, 50] width 13 height 16
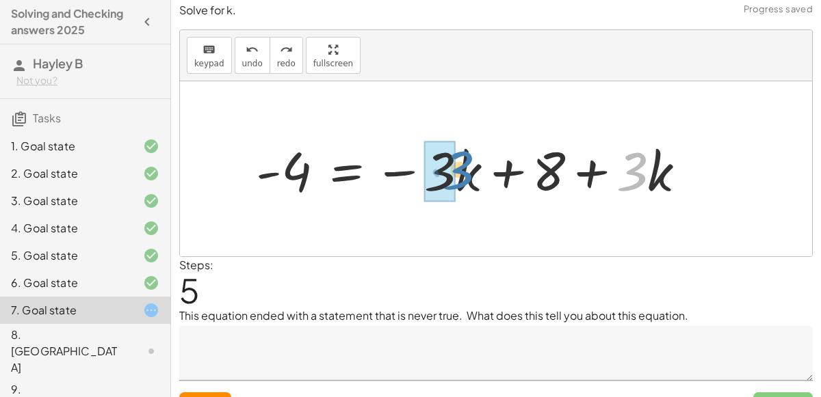
drag, startPoint x: 626, startPoint y: 181, endPoint x: 453, endPoint y: 181, distance: 173.7
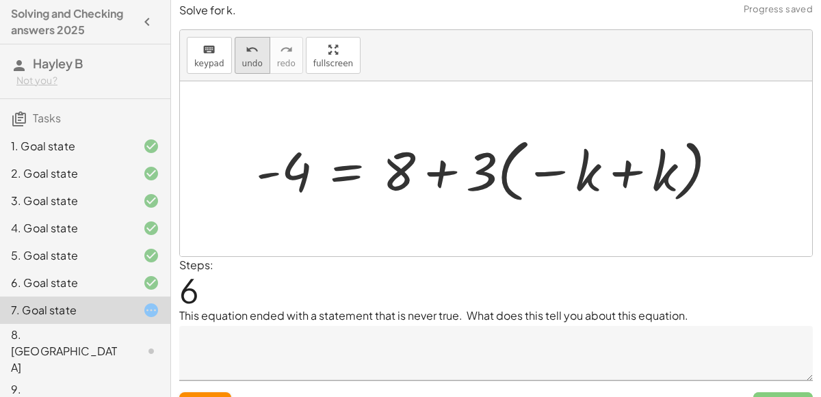
click at [257, 63] on button "undo undo" at bounding box center [253, 55] width 36 height 37
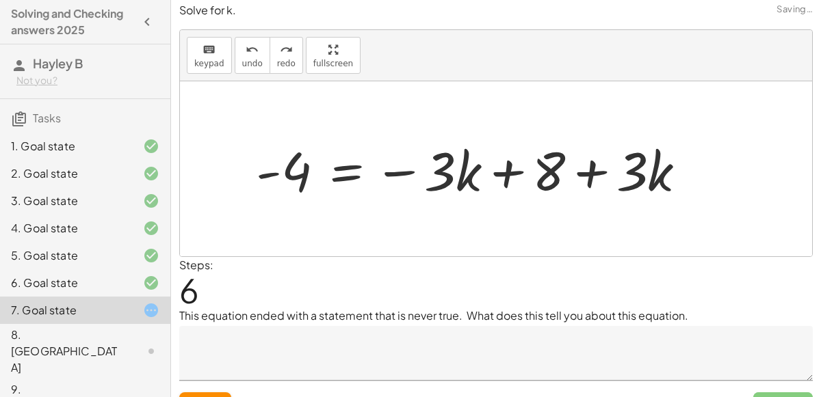
scroll to position [31, 0]
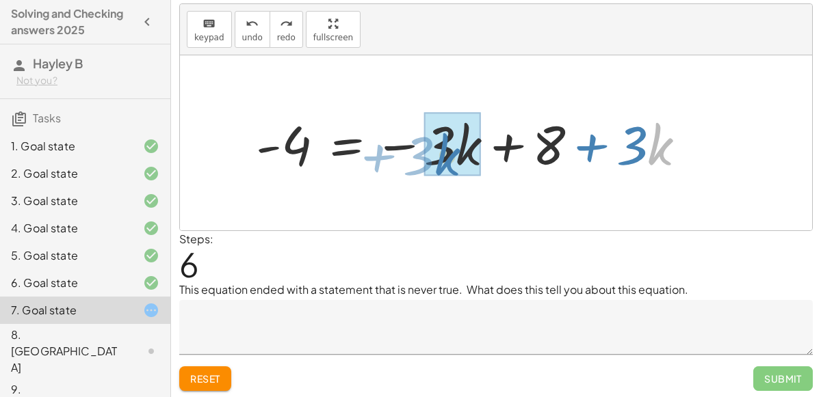
drag, startPoint x: 656, startPoint y: 152, endPoint x: 445, endPoint y: 163, distance: 211.5
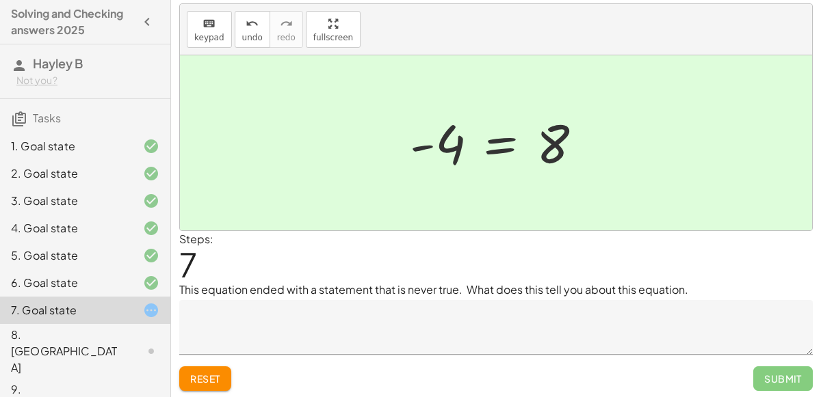
click at [382, 312] on textarea at bounding box center [495, 327] width 633 height 55
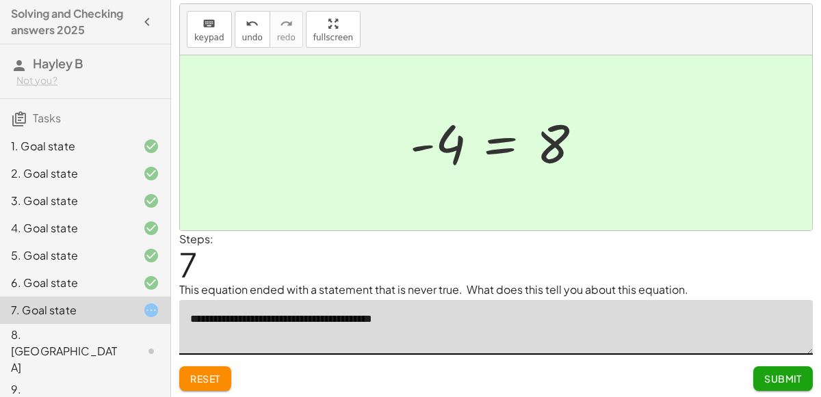
type textarea "**********"
click at [751, 370] on button "Submit" at bounding box center [782, 378] width 59 height 25
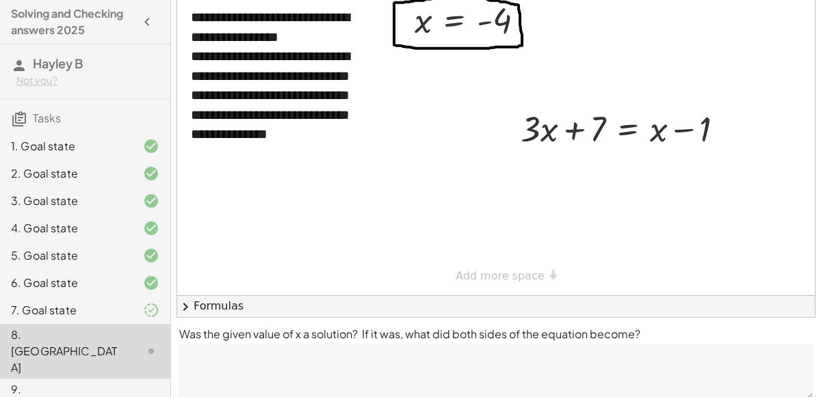
scroll to position [88, 0]
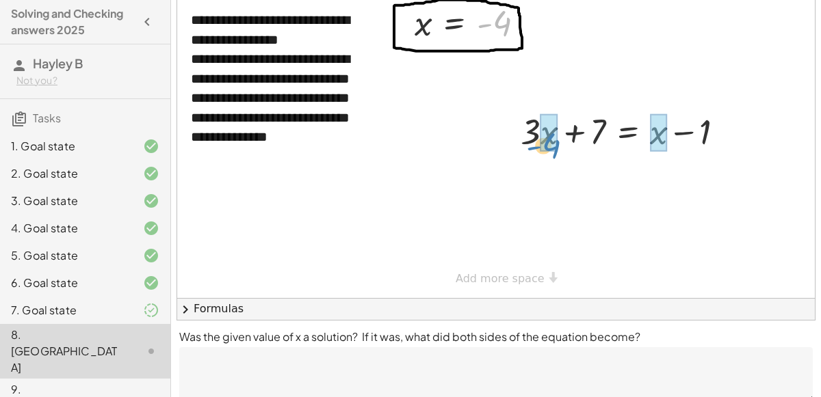
drag, startPoint x: 492, startPoint y: 28, endPoint x: 539, endPoint y: 144, distance: 125.4
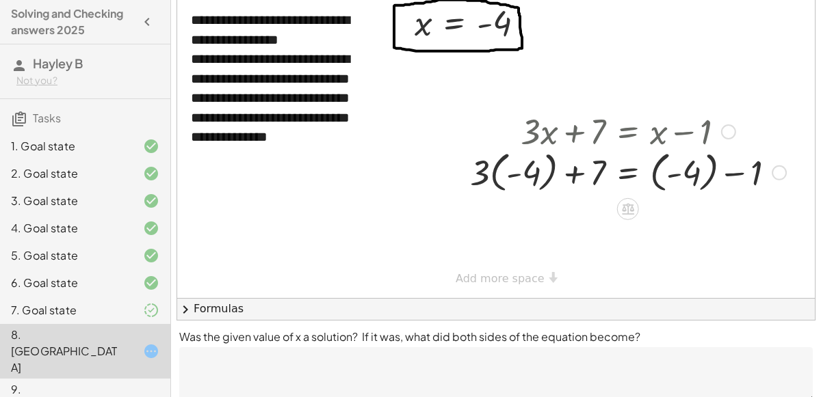
click at [515, 132] on div at bounding box center [628, 130] width 330 height 46
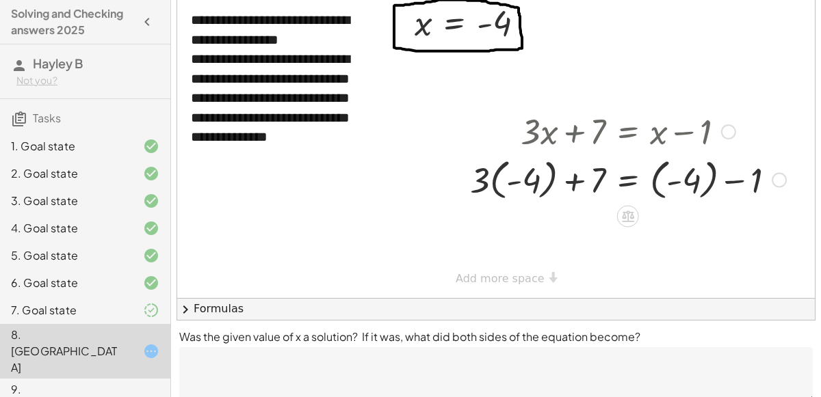
click at [507, 181] on div at bounding box center [628, 179] width 330 height 50
drag, startPoint x: 479, startPoint y: 176, endPoint x: 480, endPoint y: 168, distance: 8.2
click at [480, 168] on div at bounding box center [628, 179] width 330 height 50
drag, startPoint x: 481, startPoint y: 174, endPoint x: 497, endPoint y: 179, distance: 16.4
click at [497, 179] on div at bounding box center [628, 179] width 330 height 50
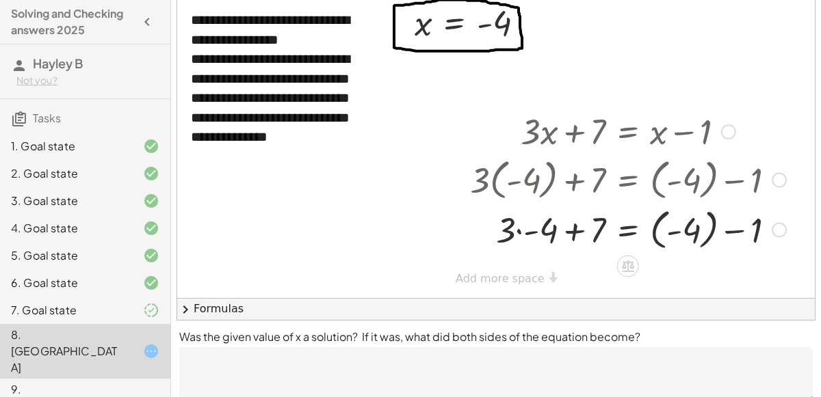
click at [531, 230] on div at bounding box center [628, 229] width 330 height 50
click at [574, 231] on div at bounding box center [628, 229] width 330 height 50
drag, startPoint x: 733, startPoint y: 232, endPoint x: 700, endPoint y: 232, distance: 32.8
click at [700, 232] on div at bounding box center [628, 229] width 330 height 50
drag, startPoint x: 738, startPoint y: 235, endPoint x: 682, endPoint y: 234, distance: 56.1
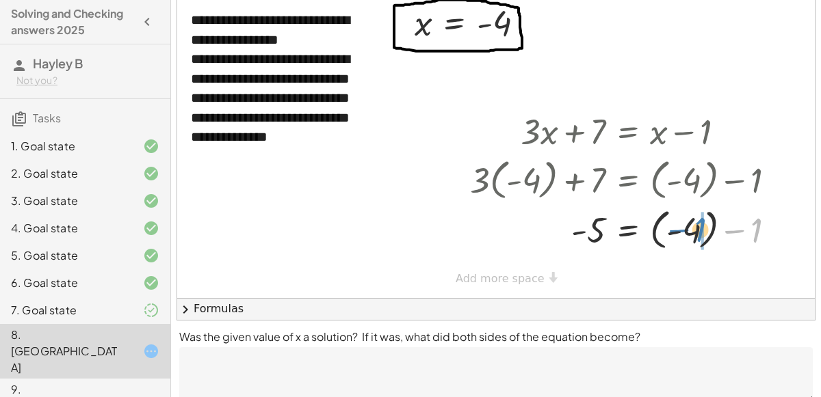
click at [682, 234] on div at bounding box center [628, 229] width 330 height 50
click at [728, 233] on div at bounding box center [628, 229] width 330 height 52
click at [520, 277] on div "**********" at bounding box center [495, 148] width 637 height 302
click at [626, 232] on div at bounding box center [628, 228] width 330 height 45
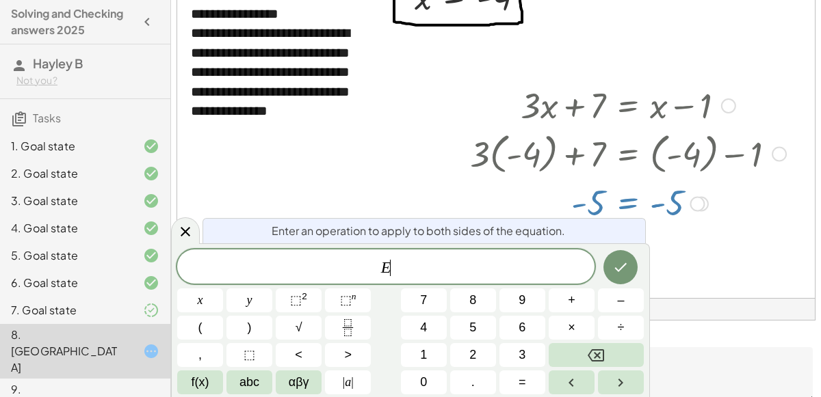
scroll to position [43, 0]
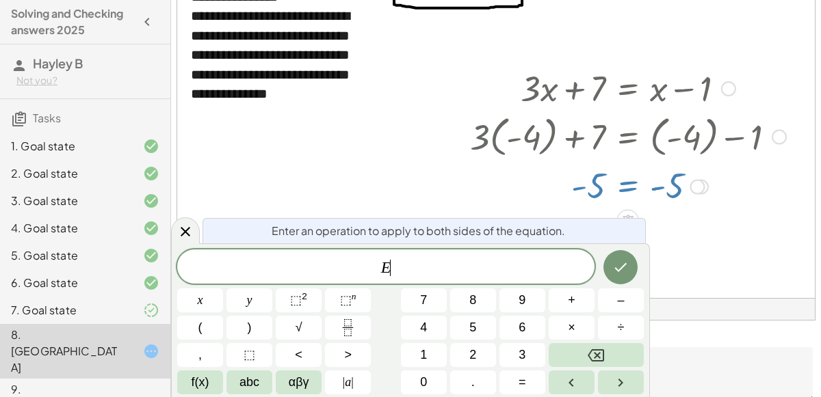
click at [684, 254] on div at bounding box center [495, 257] width 637 height 606
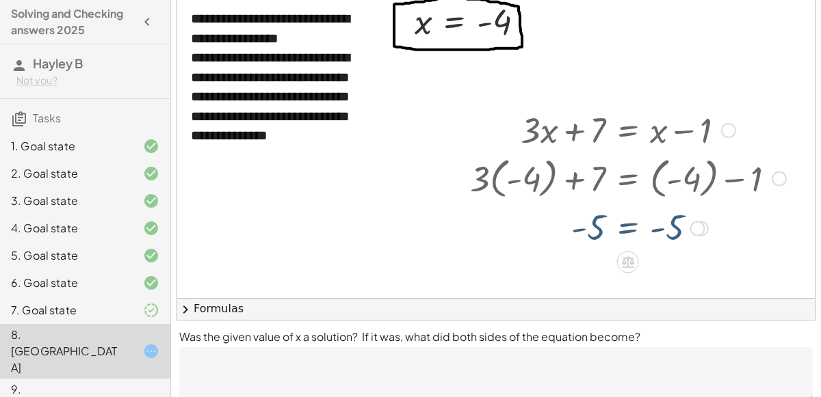
scroll to position [0, 0]
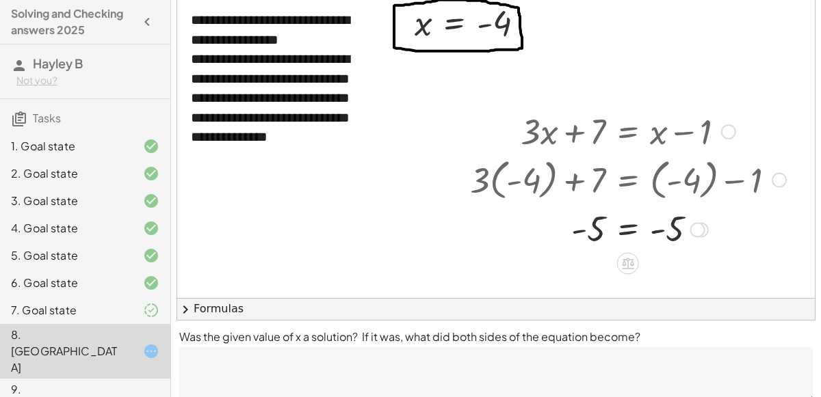
click at [626, 242] on div at bounding box center [628, 228] width 330 height 45
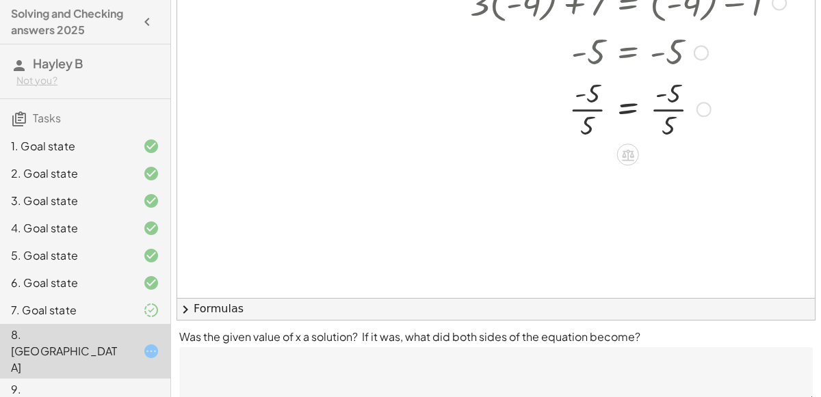
scroll to position [223, 0]
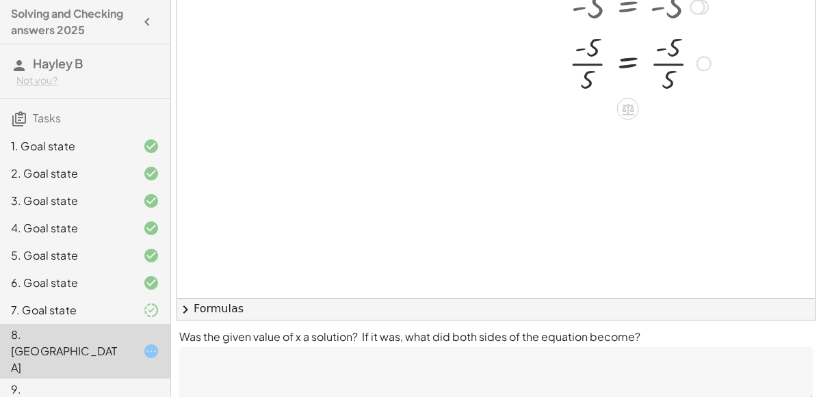
click at [596, 62] on div at bounding box center [628, 62] width 330 height 68
click at [659, 125] on div at bounding box center [628, 130] width 330 height 68
click at [632, 170] on icon at bounding box center [627, 166] width 14 height 14
click at [632, 170] on div "×" at bounding box center [628, 166] width 22 height 22
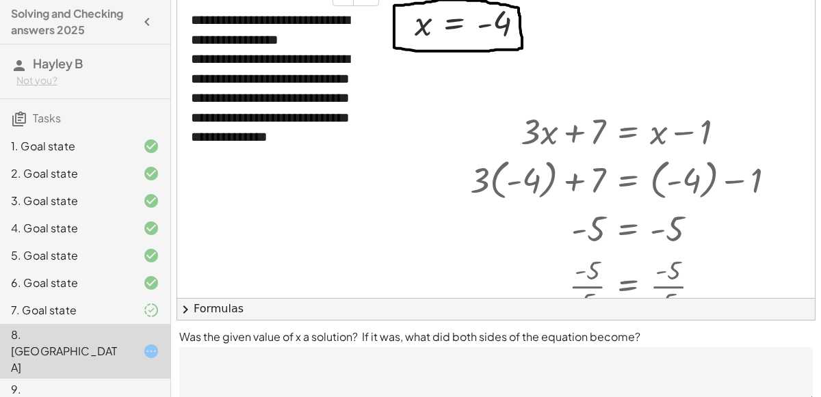
scroll to position [0, 0]
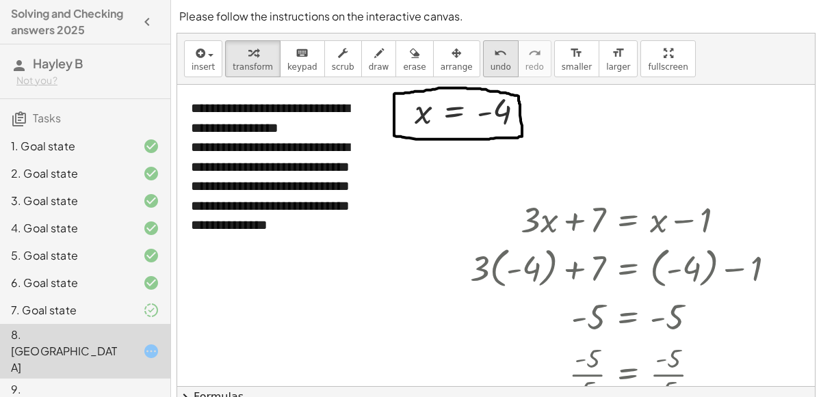
click at [490, 62] on span "undo" at bounding box center [500, 67] width 21 height 10
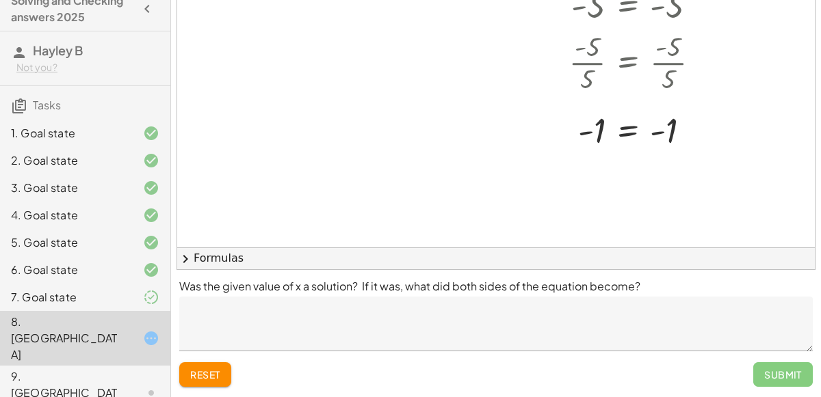
scroll to position [161, 0]
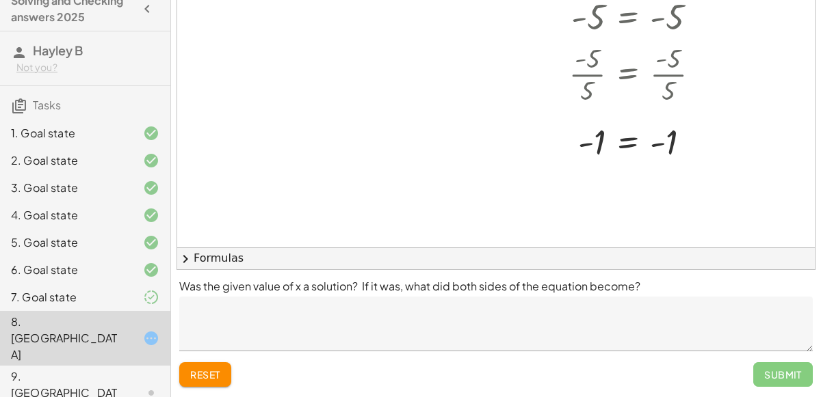
click at [464, 302] on textarea at bounding box center [495, 324] width 633 height 55
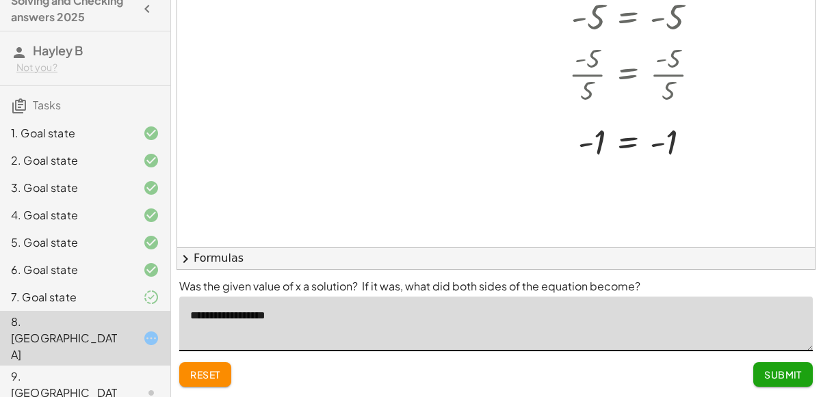
type textarea "**********"
